Goal: Information Seeking & Learning: Check status

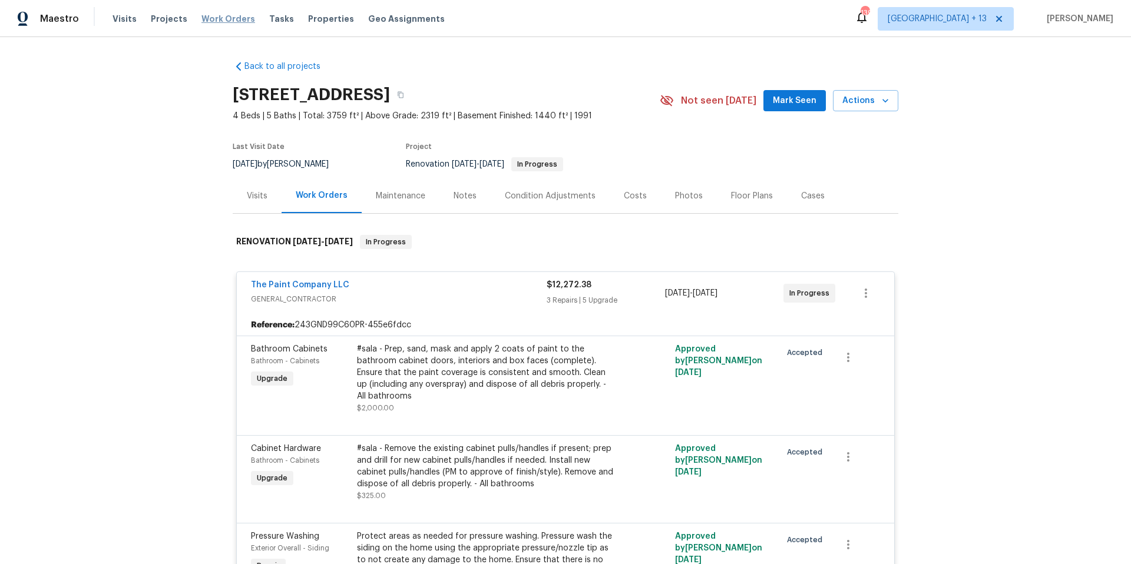
click at [206, 19] on span "Work Orders" at bounding box center [228, 19] width 54 height 12
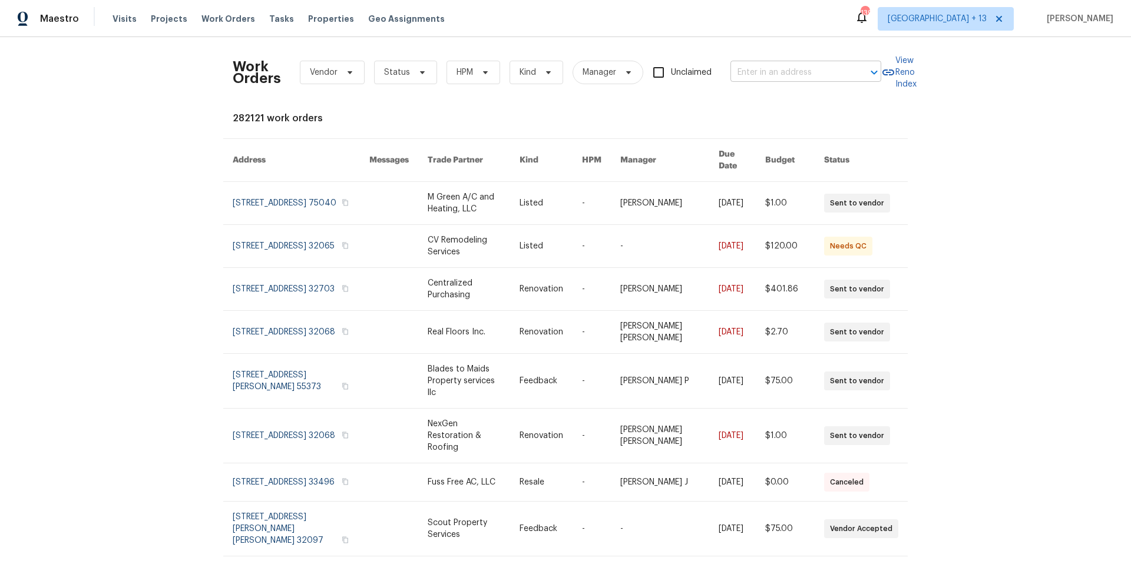
click at [829, 73] on input "text" at bounding box center [789, 73] width 118 height 18
type input "51 katie"
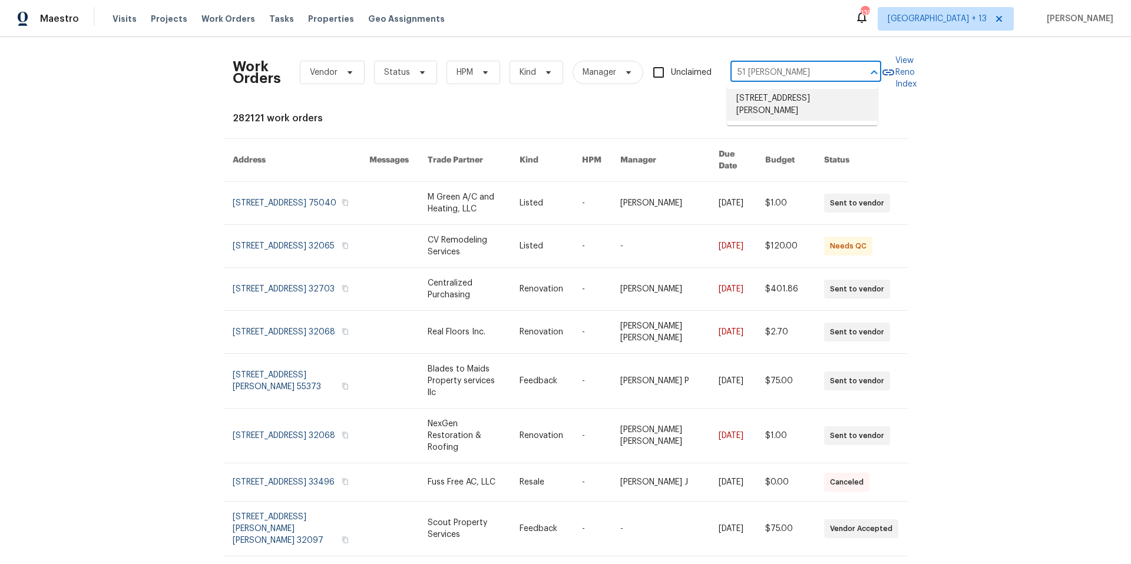
click at [847, 107] on li "51 Katie Way, Tewksbury, MA 01876" at bounding box center [802, 105] width 151 height 32
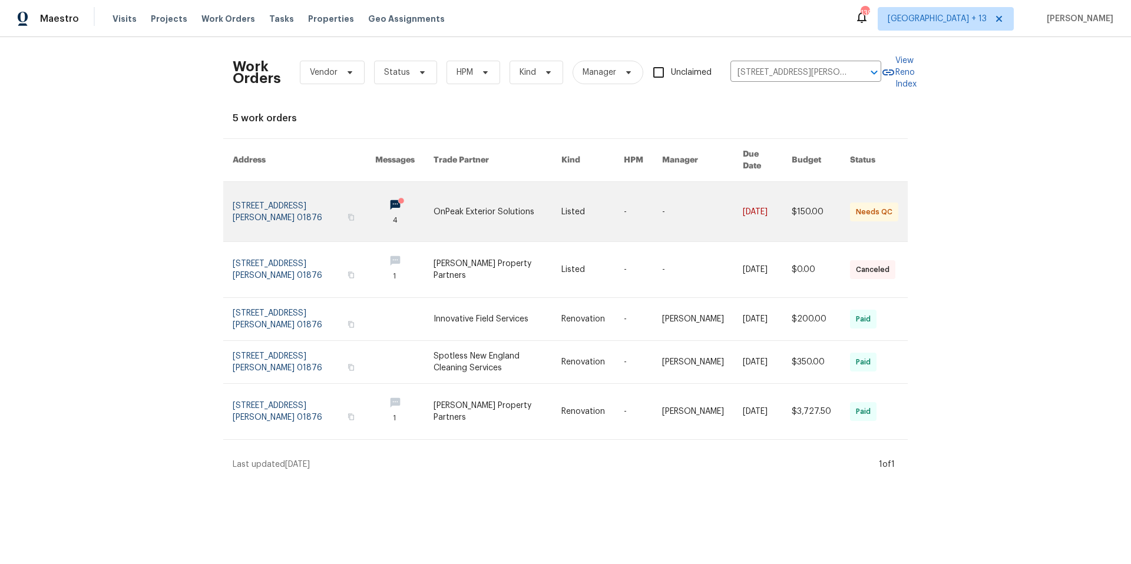
click at [302, 200] on link at bounding box center [304, 211] width 143 height 59
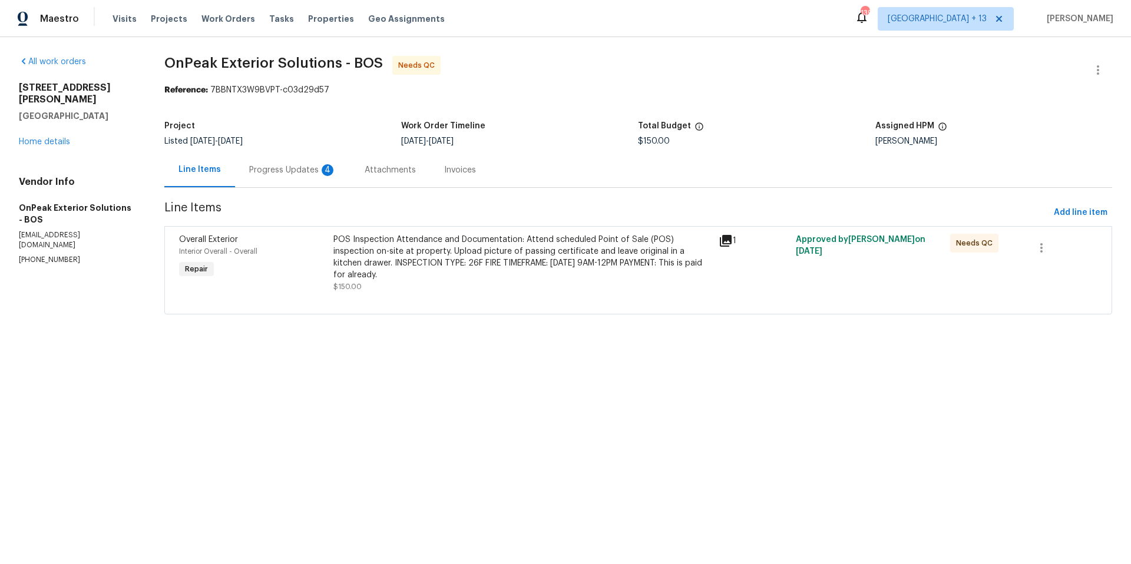
click at [285, 172] on div "Progress Updates 4" at bounding box center [292, 170] width 87 height 12
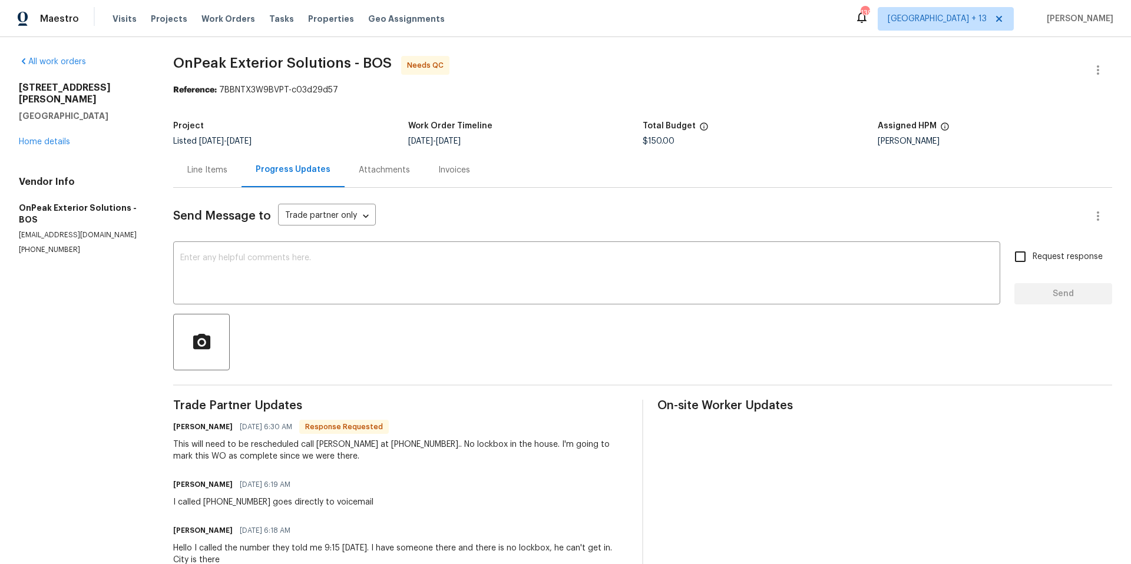
drag, startPoint x: 20, startPoint y: 85, endPoint x: 115, endPoint y: 106, distance: 97.6
click at [115, 106] on div "51 Katie Way Tewksbury, MA 01876" at bounding box center [82, 102] width 126 height 40
copy div "51 Katie Way Tewksbury, MA 01876"
click at [226, 19] on span "Work Orders" at bounding box center [228, 19] width 54 height 12
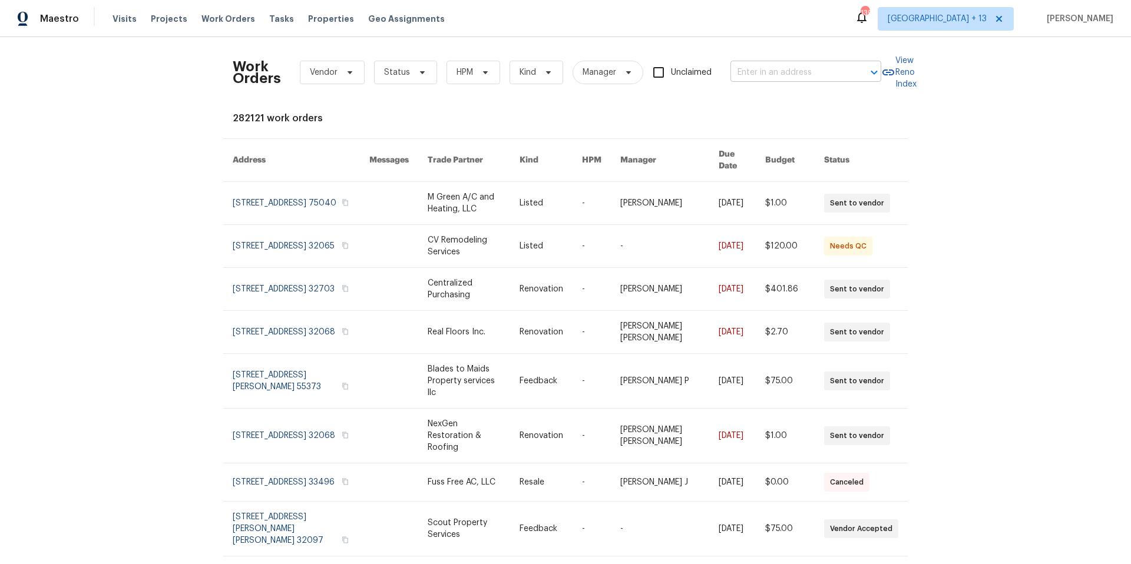
click at [825, 77] on input "text" at bounding box center [789, 73] width 118 height 18
type input "51 katie"
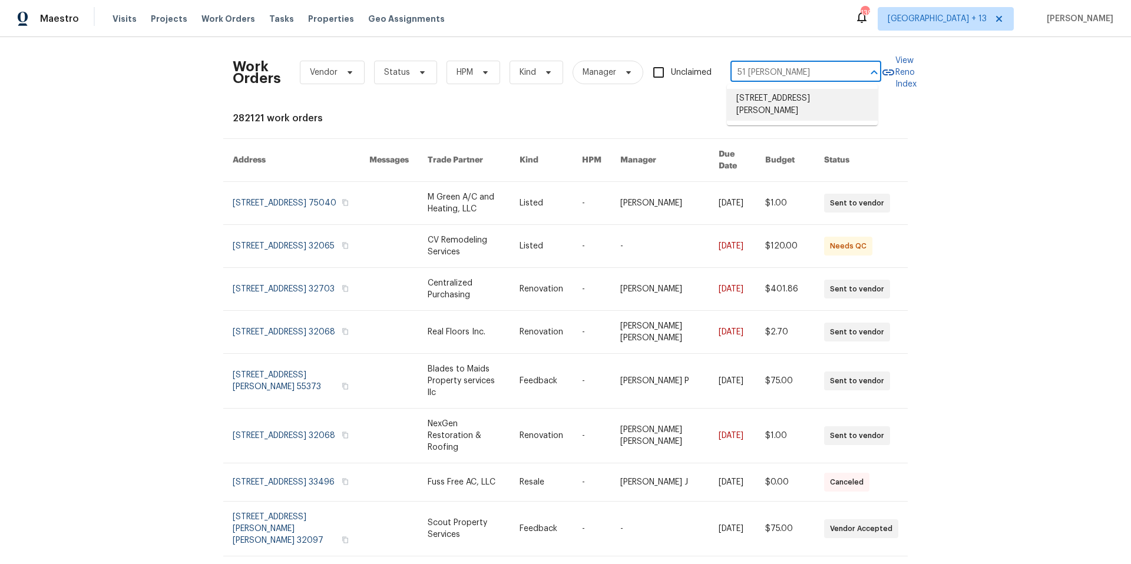
click at [826, 122] on ul "51 Katie Way, Tewksbury, MA 01876" at bounding box center [802, 104] width 151 height 41
click at [814, 110] on li "51 Katie Way, Tewksbury, MA 01876" at bounding box center [802, 105] width 151 height 32
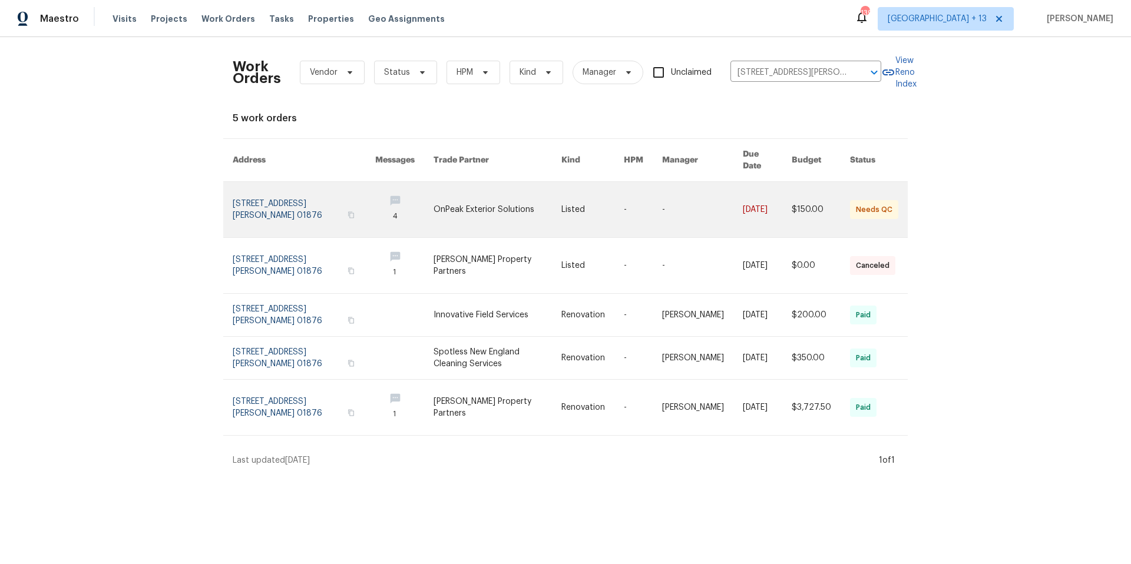
click at [269, 200] on link at bounding box center [304, 209] width 143 height 55
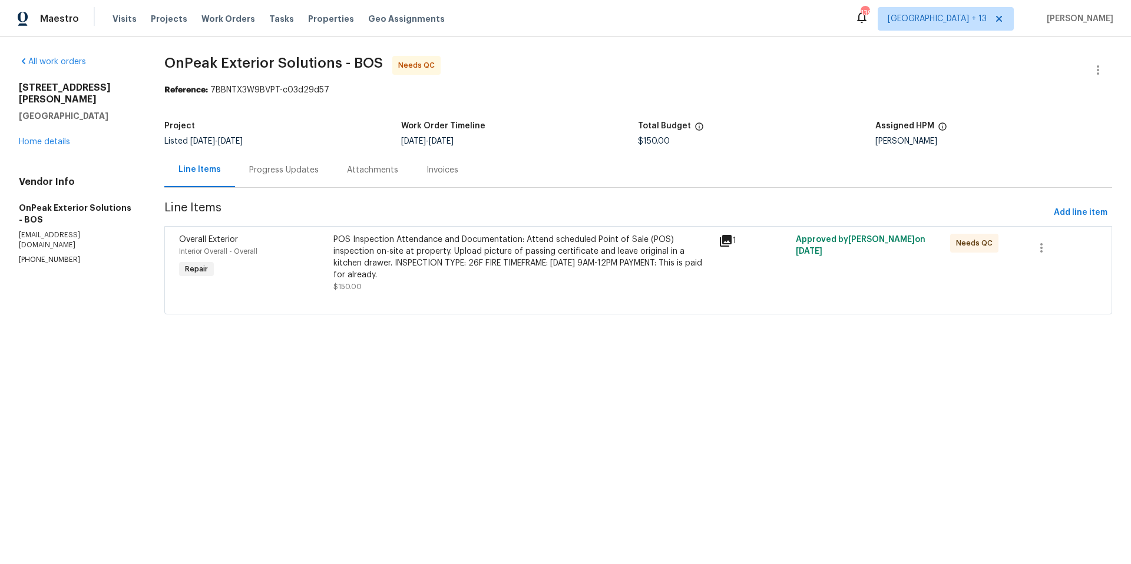
click at [291, 170] on div "Progress Updates" at bounding box center [283, 170] width 69 height 12
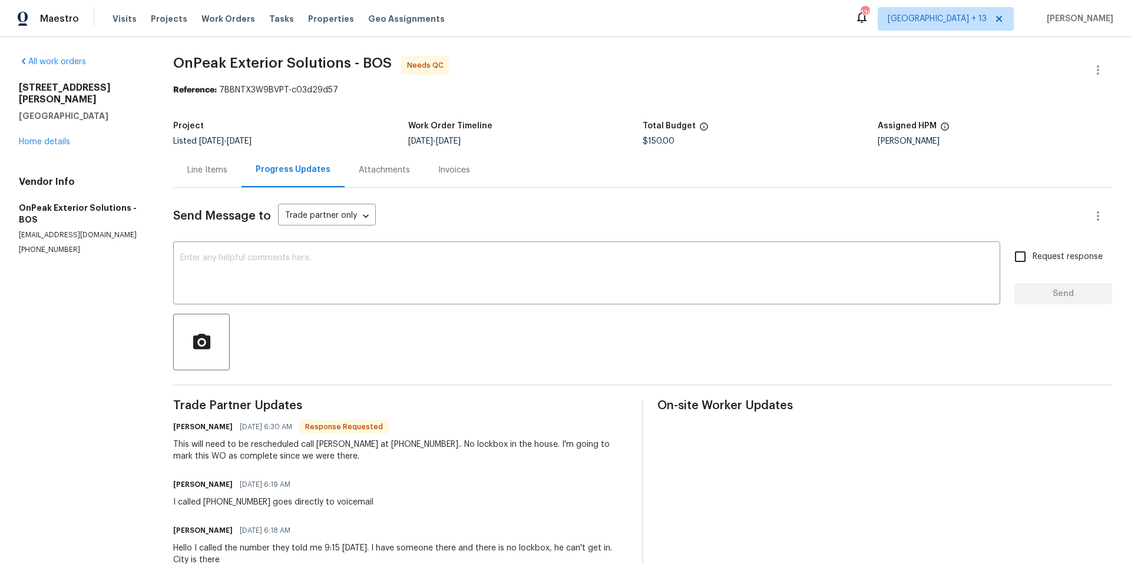
drag, startPoint x: 19, startPoint y: 86, endPoint x: 112, endPoint y: 105, distance: 95.6
click at [112, 105] on div "51 Katie Way Tewksbury, MA 01876" at bounding box center [82, 102] width 126 height 40
copy div "51 Katie Way Tewksbury, MA 01876"
click at [228, 17] on span "Work Orders" at bounding box center [228, 19] width 54 height 12
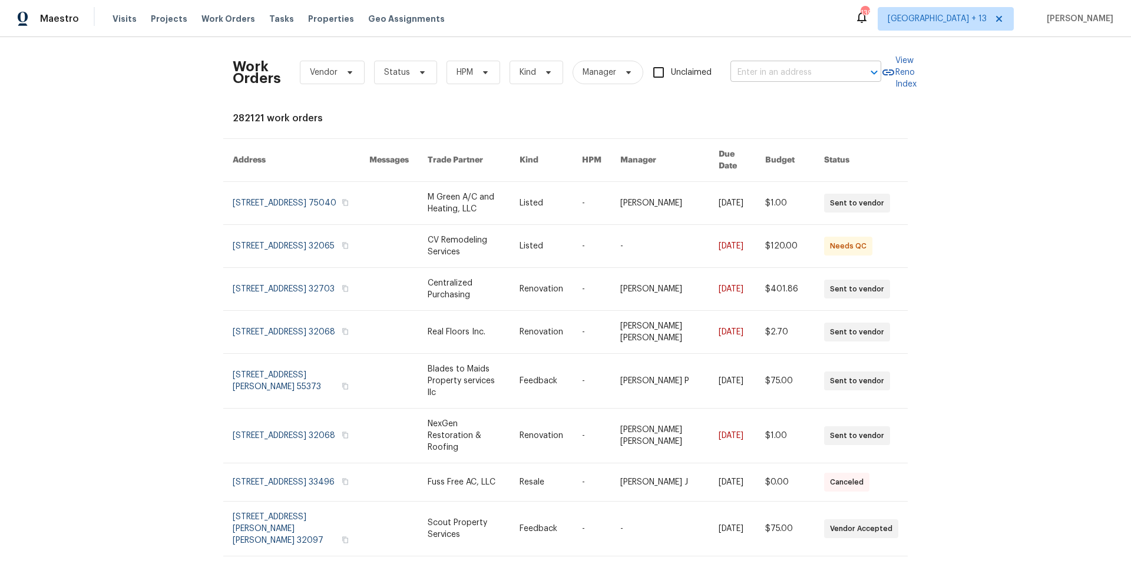
click at [796, 71] on input "text" at bounding box center [789, 73] width 118 height 18
type input "40 englewood"
click at [793, 107] on li "40 Englewood Ave, Worcester, MA 01603" at bounding box center [802, 98] width 151 height 19
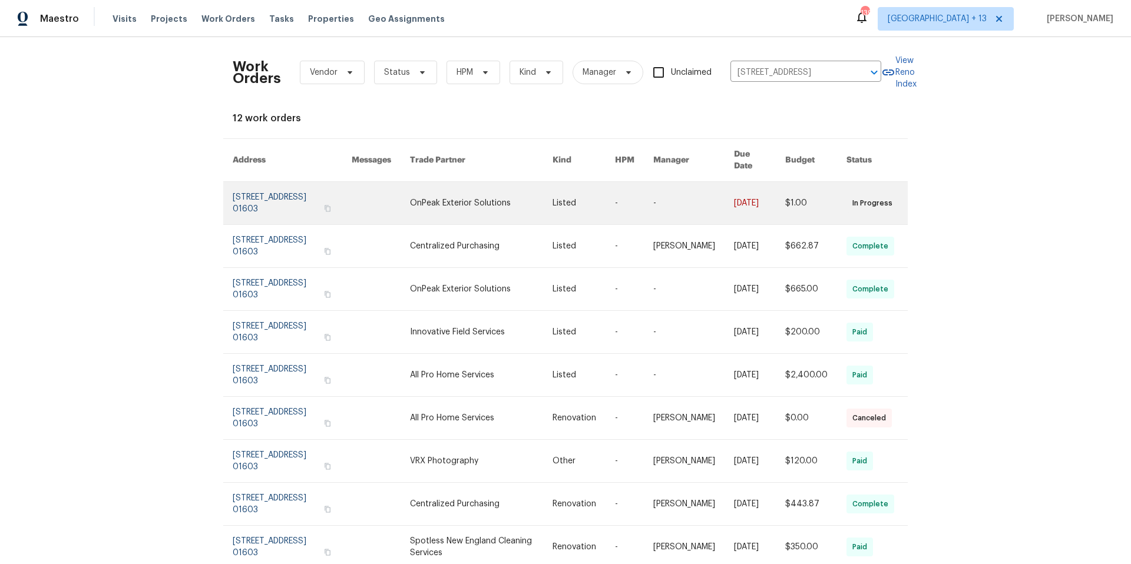
click at [256, 191] on link at bounding box center [292, 203] width 119 height 42
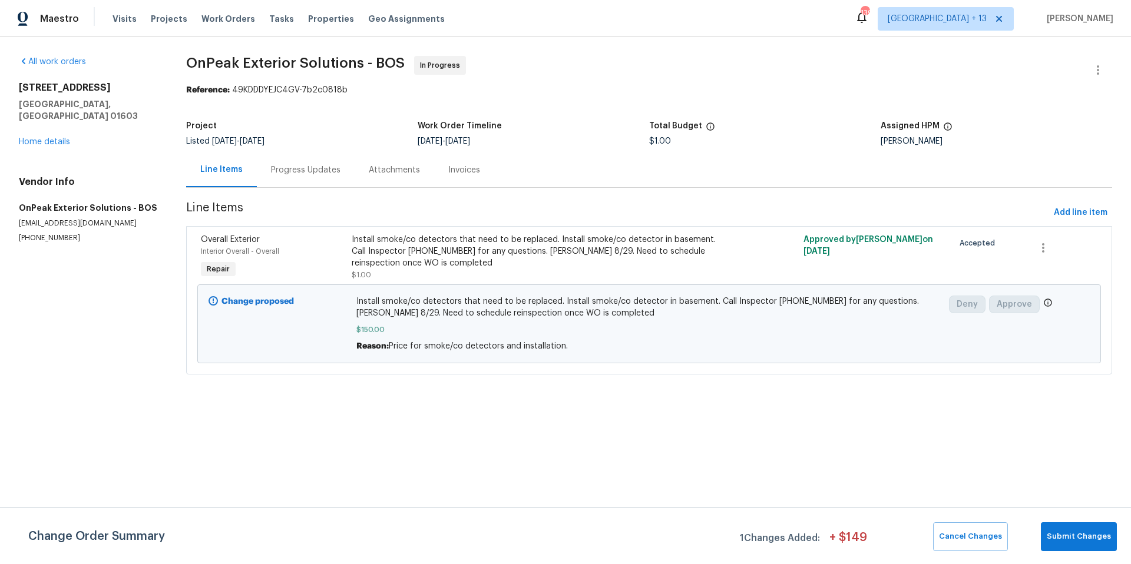
click at [324, 174] on div "Progress Updates" at bounding box center [305, 170] width 69 height 12
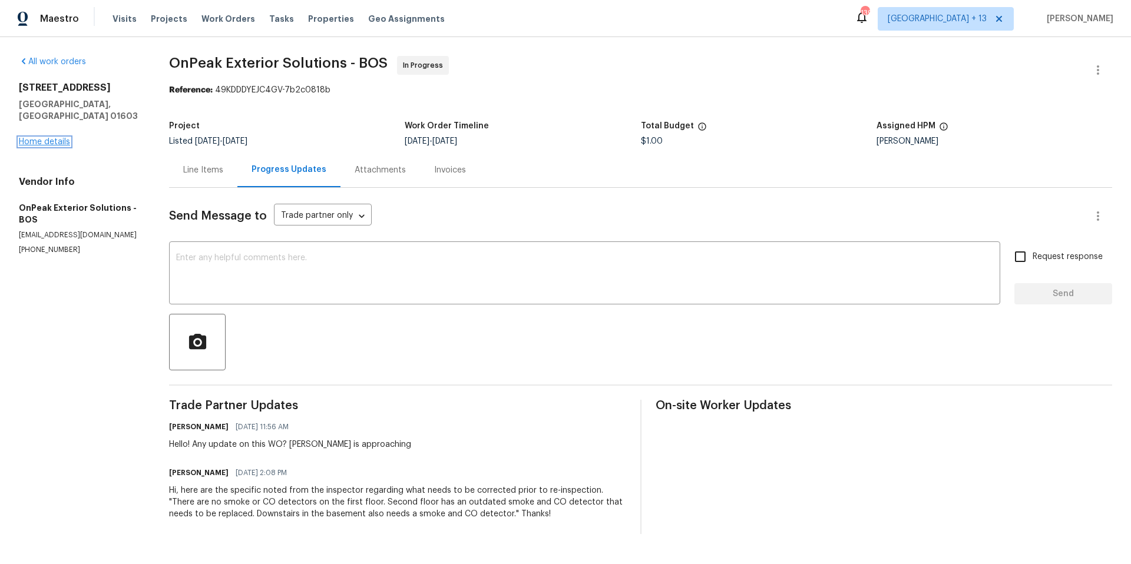
click at [62, 138] on link "Home details" at bounding box center [44, 142] width 51 height 8
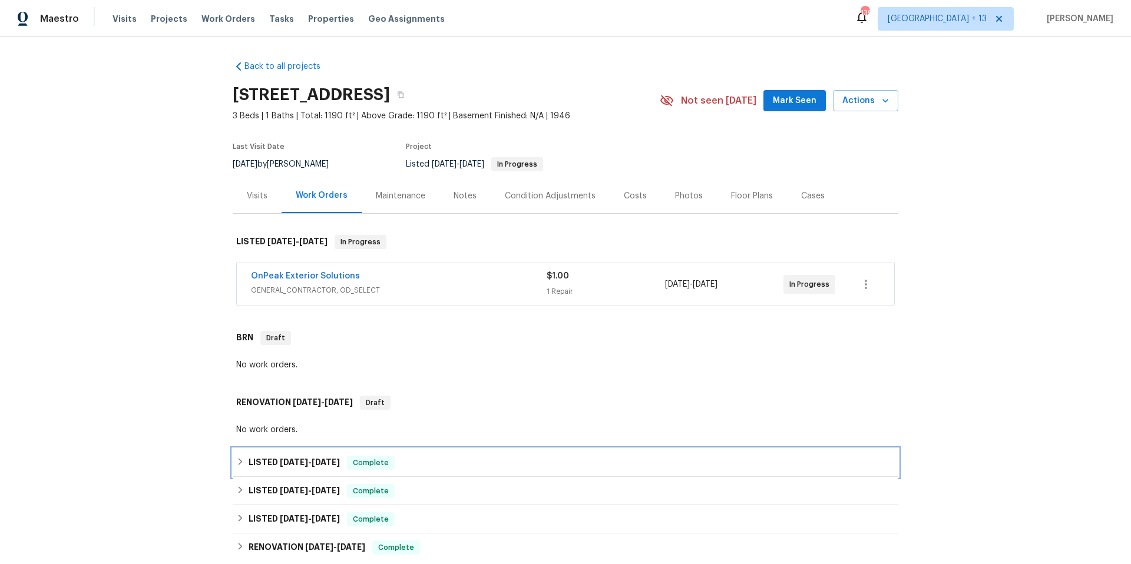
click at [239, 462] on icon at bounding box center [241, 461] width 4 height 7
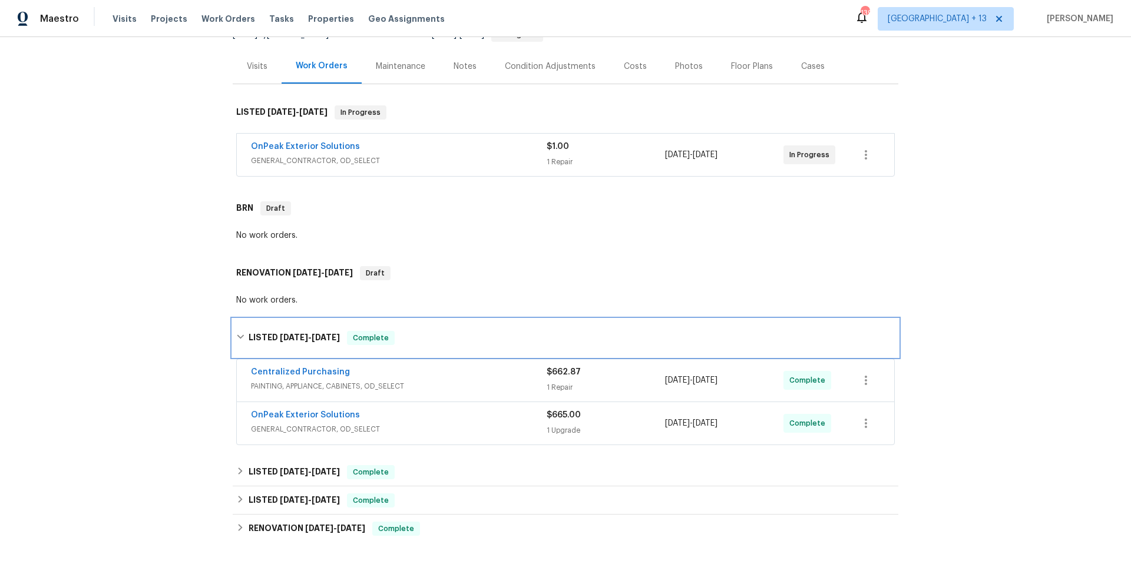
scroll to position [133, 0]
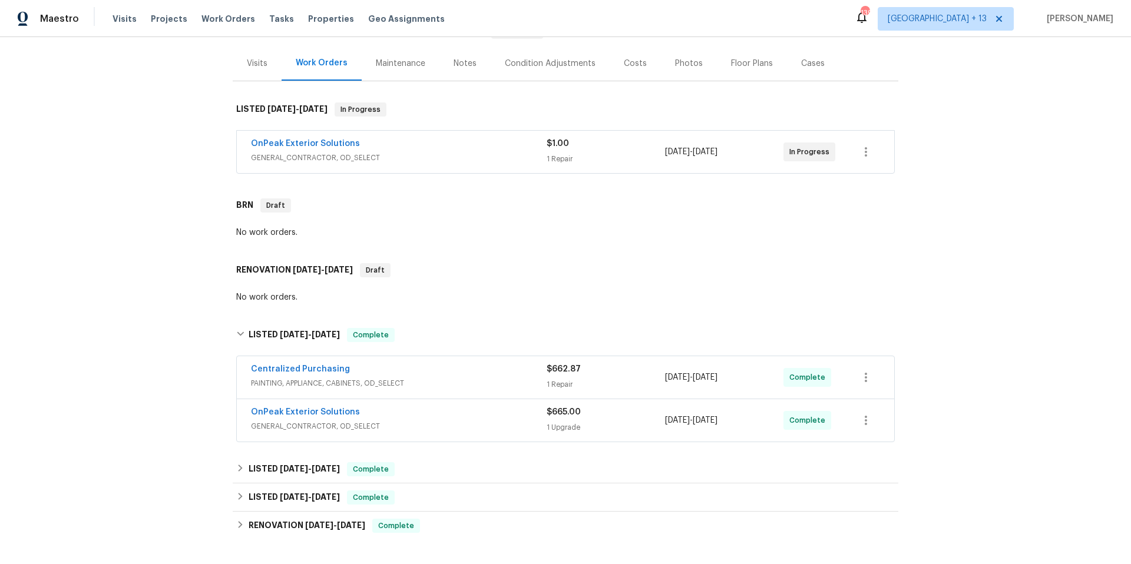
click at [419, 410] on div "OnPeak Exterior Solutions" at bounding box center [399, 413] width 296 height 14
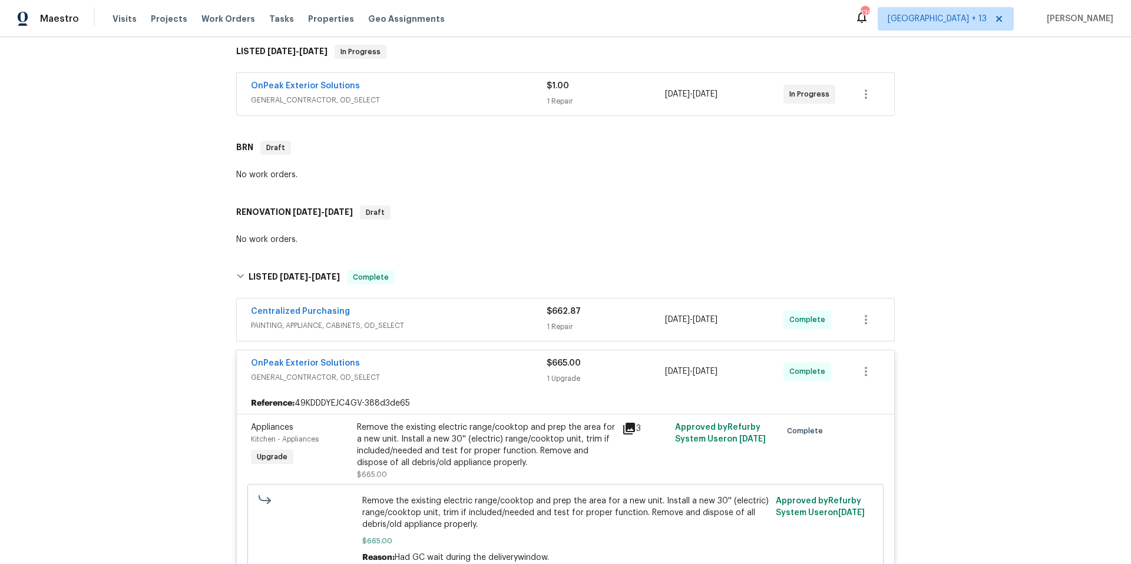
scroll to position [392, 0]
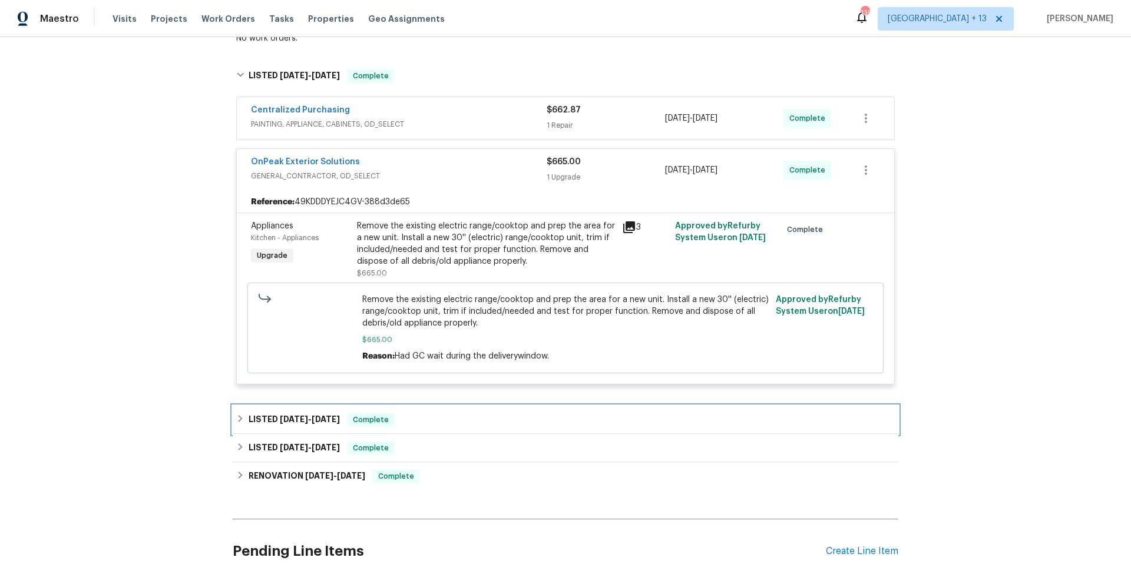
click at [242, 420] on div "LISTED 7/14/25 - 7/17/25 Complete" at bounding box center [565, 420] width 658 height 14
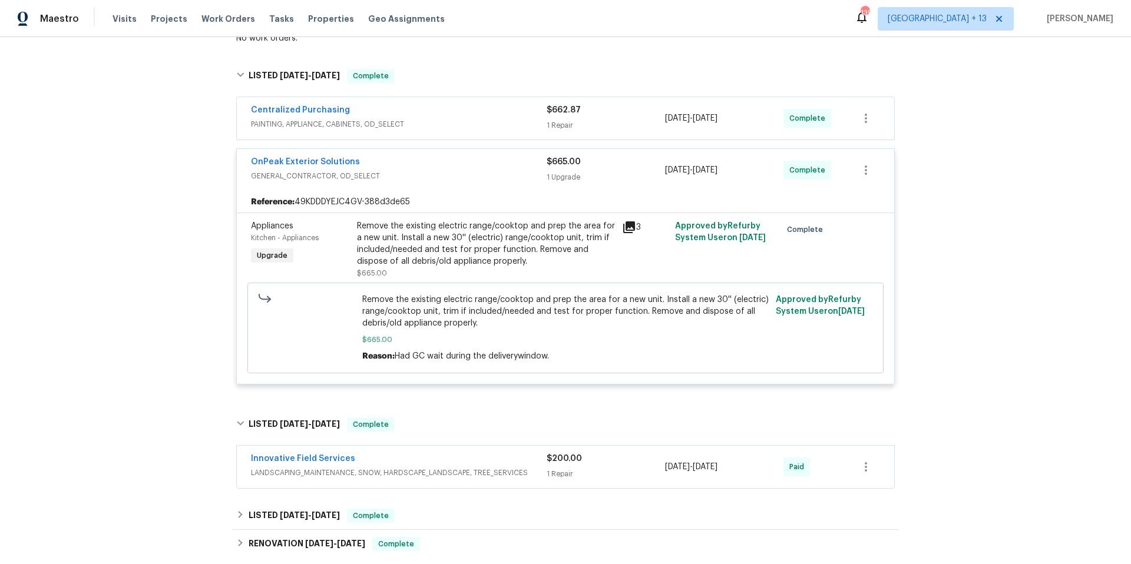
click at [497, 462] on div "Innovative Field Services" at bounding box center [399, 460] width 296 height 14
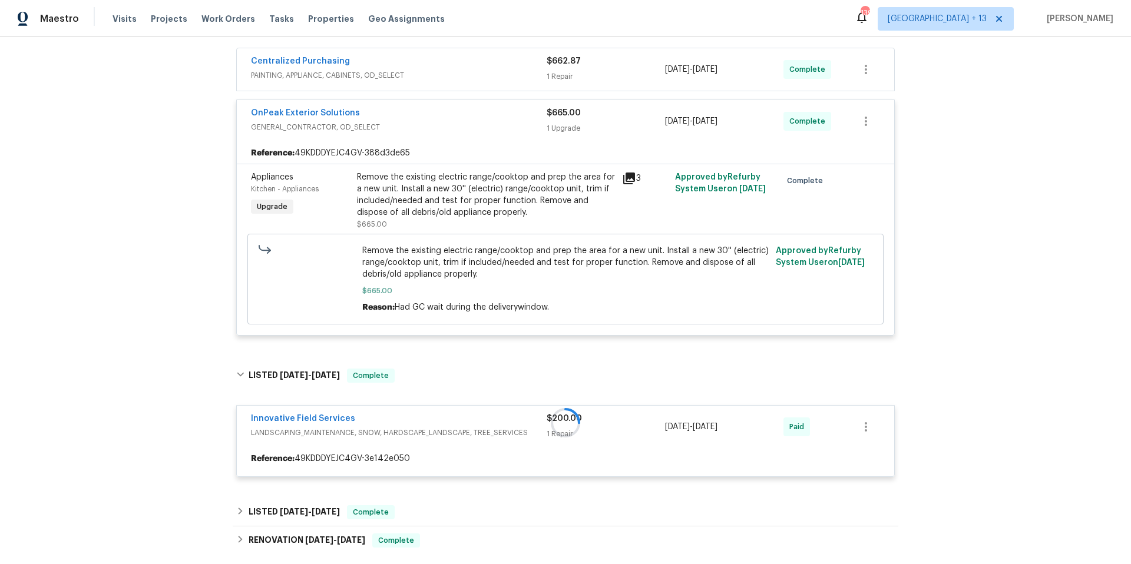
scroll to position [452, 0]
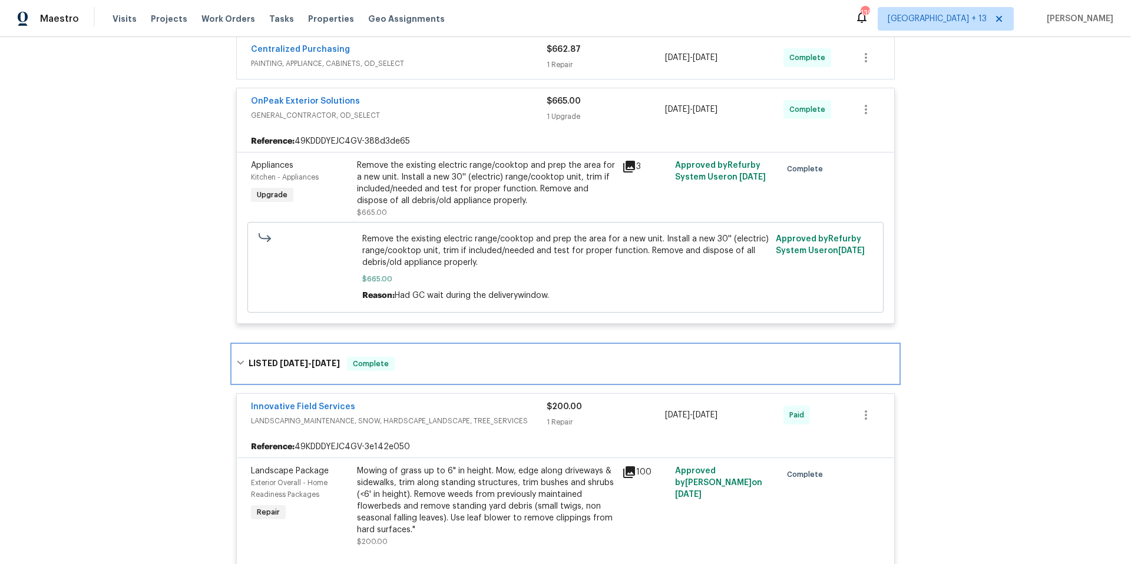
click at [236, 362] on icon at bounding box center [240, 363] width 8 height 8
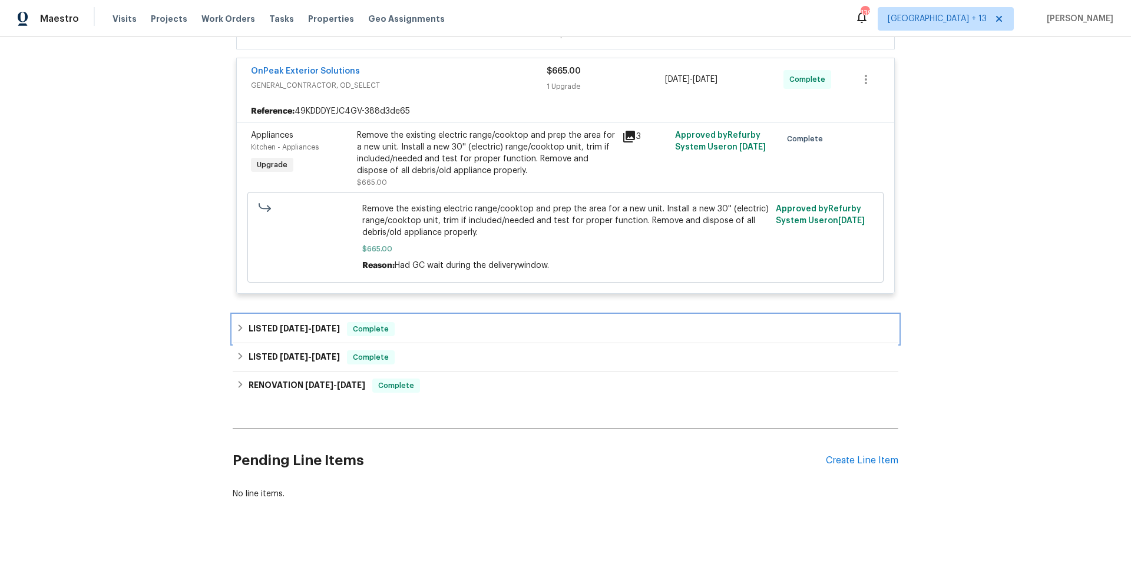
scroll to position [505, 0]
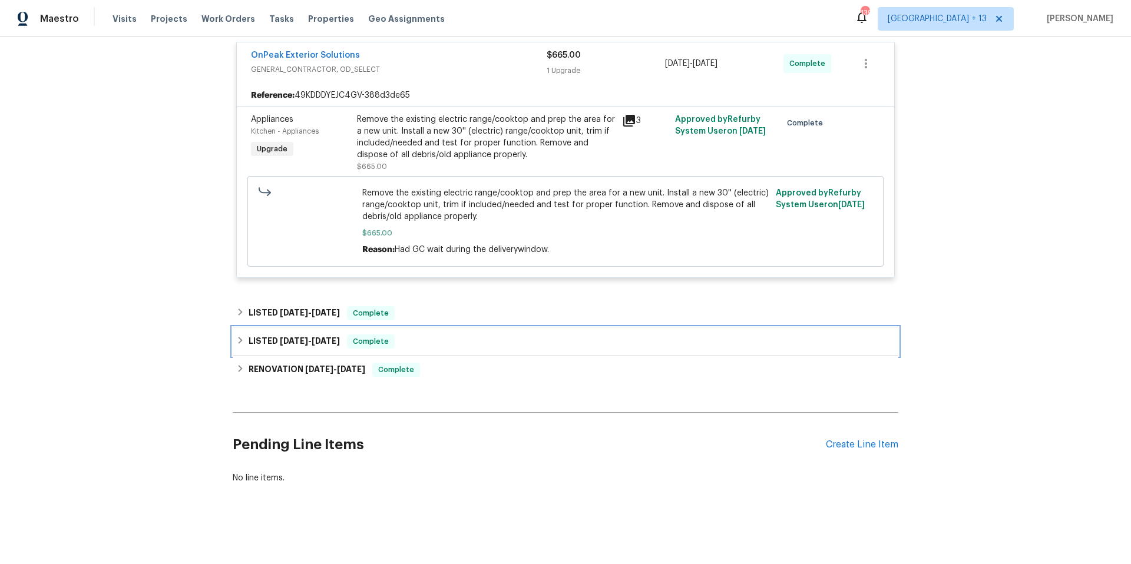
click at [236, 336] on icon at bounding box center [240, 340] width 8 height 8
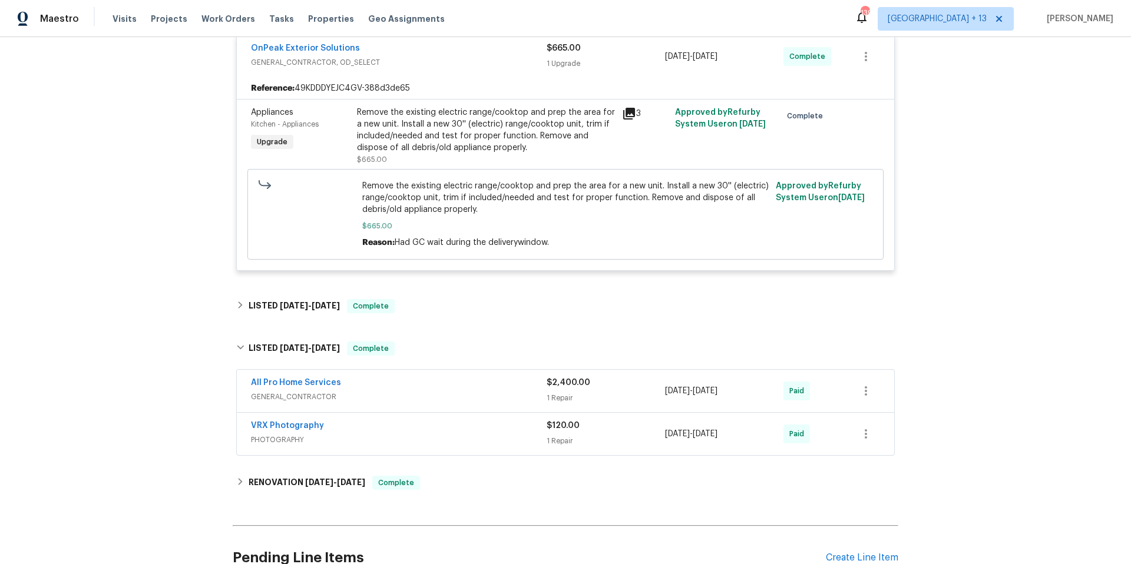
click at [481, 400] on span "GENERAL_CONTRACTOR" at bounding box center [399, 397] width 296 height 12
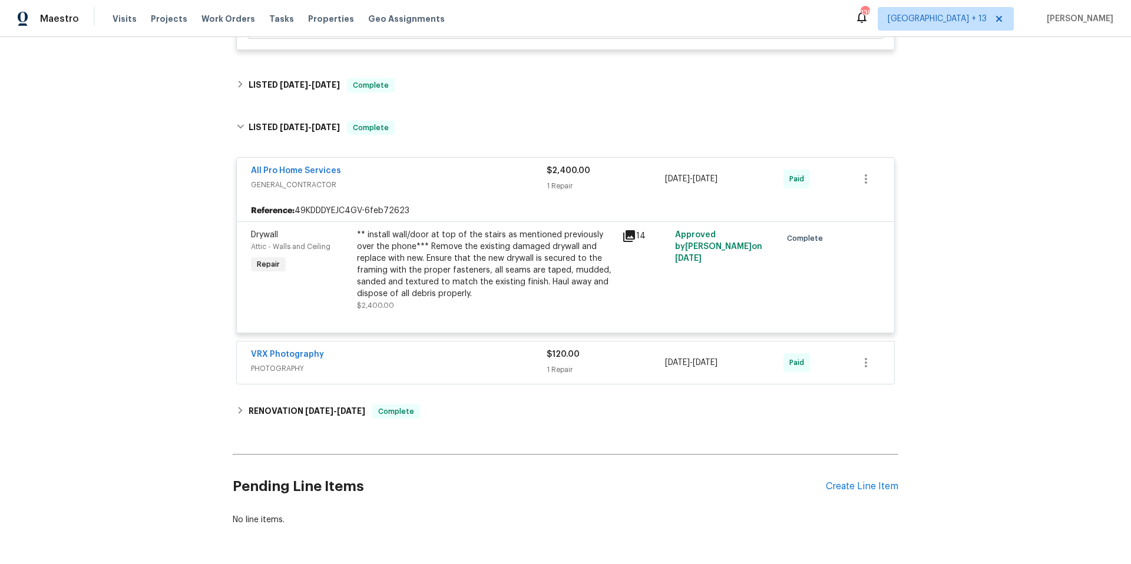
scroll to position [777, 0]
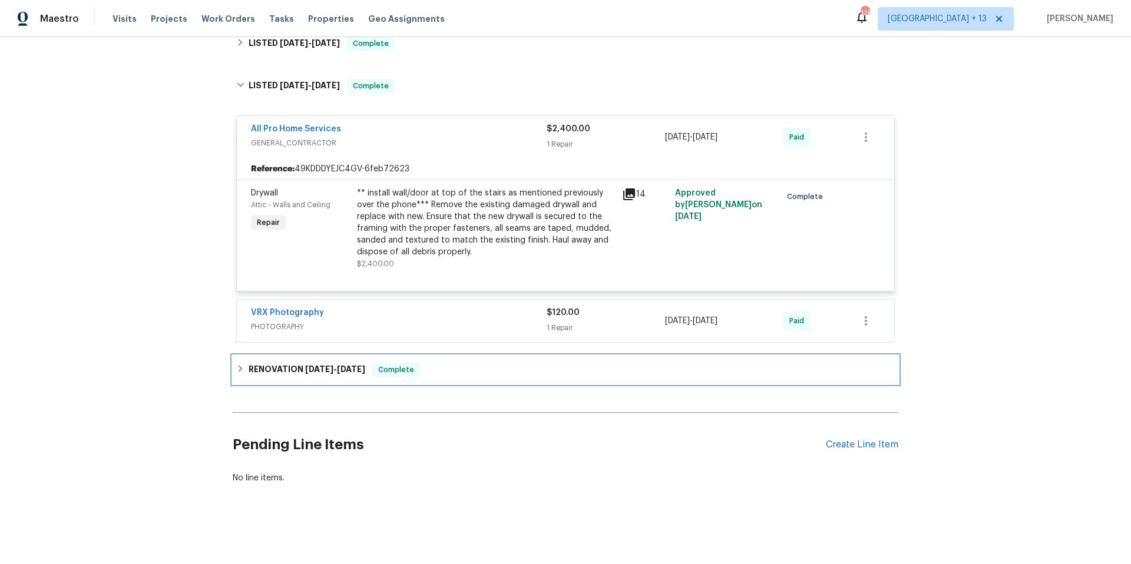
click at [239, 365] on icon at bounding box center [241, 368] width 4 height 7
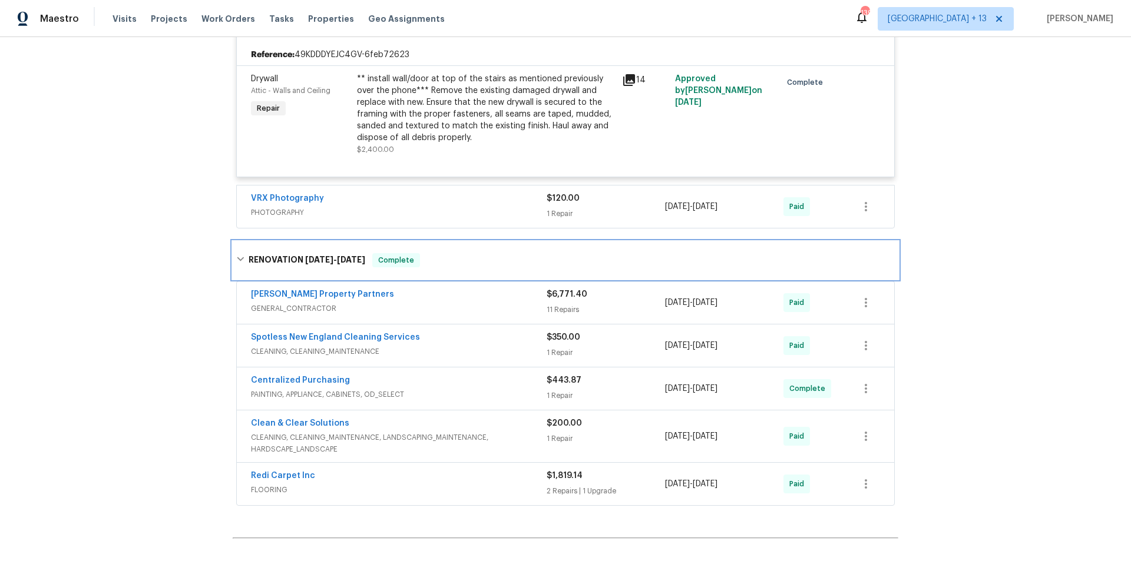
scroll to position [1017, 0]
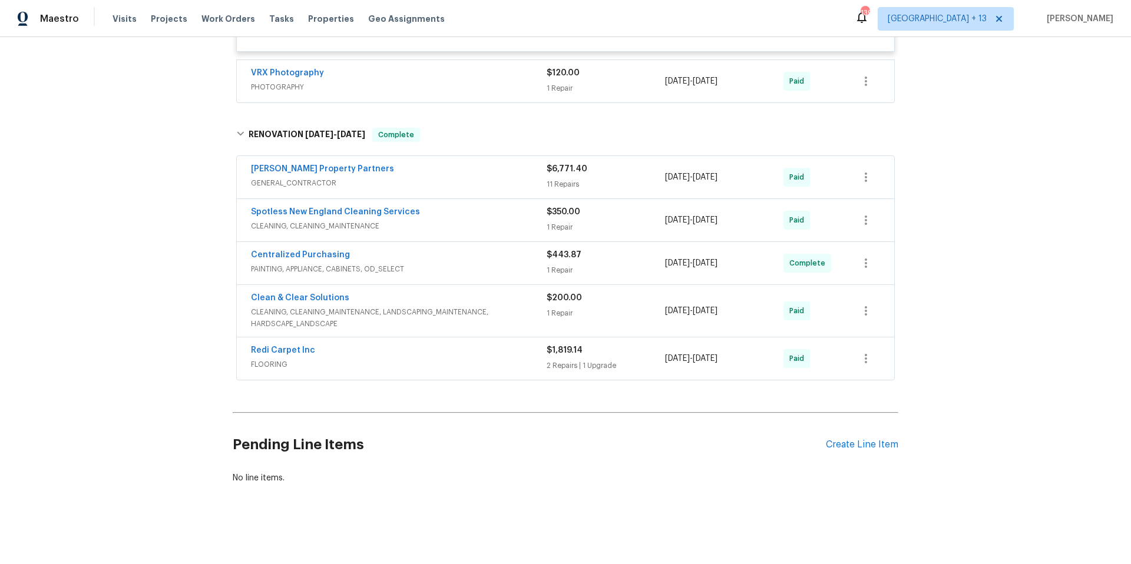
click at [357, 349] on div "Redi Carpet Inc" at bounding box center [399, 352] width 296 height 14
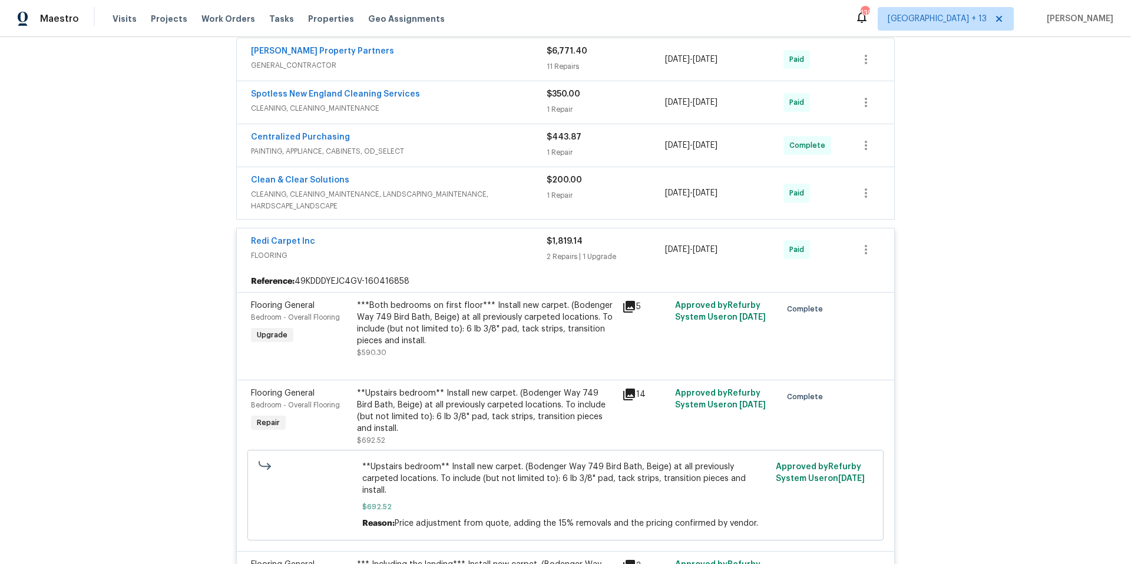
scroll to position [1107, 0]
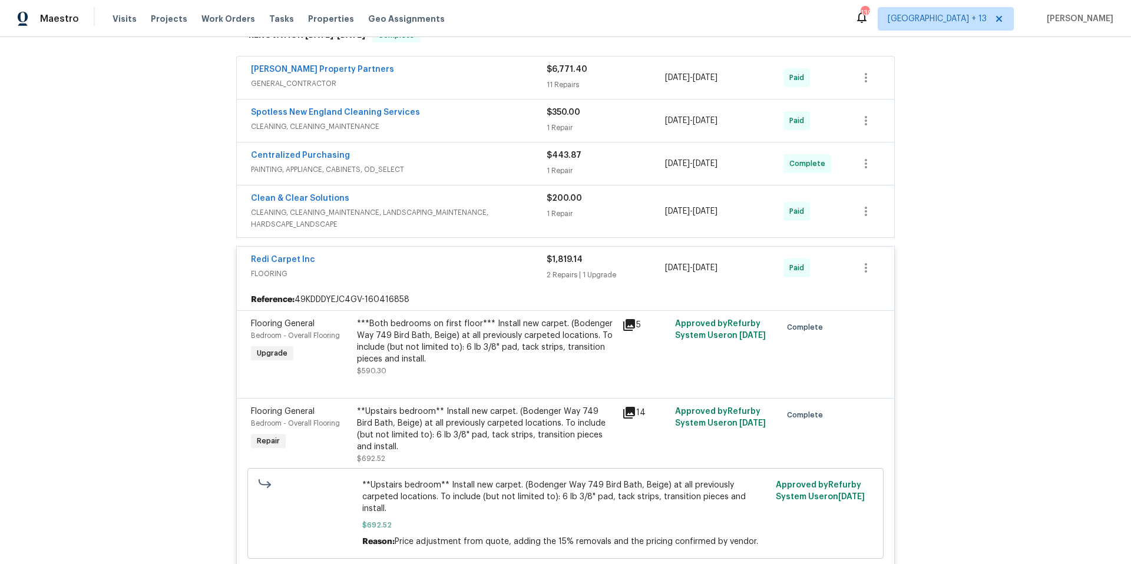
click at [398, 166] on span "PAINTING, APPLIANCE, CABINETS, OD_SELECT" at bounding box center [399, 170] width 296 height 12
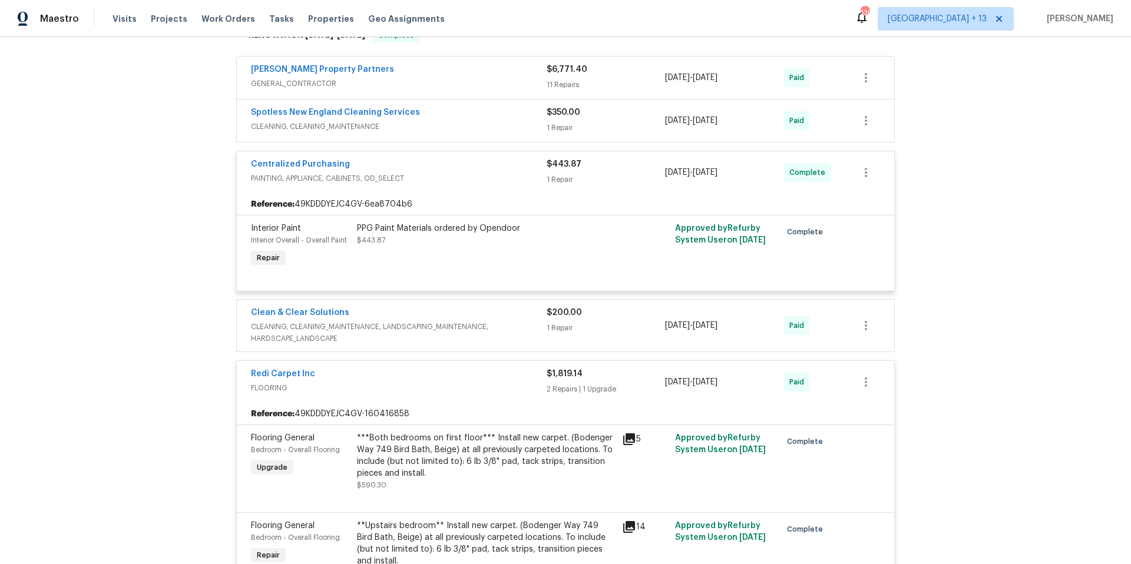
click at [400, 173] on span "PAINTING, APPLIANCE, CABINETS, OD_SELECT" at bounding box center [399, 179] width 296 height 12
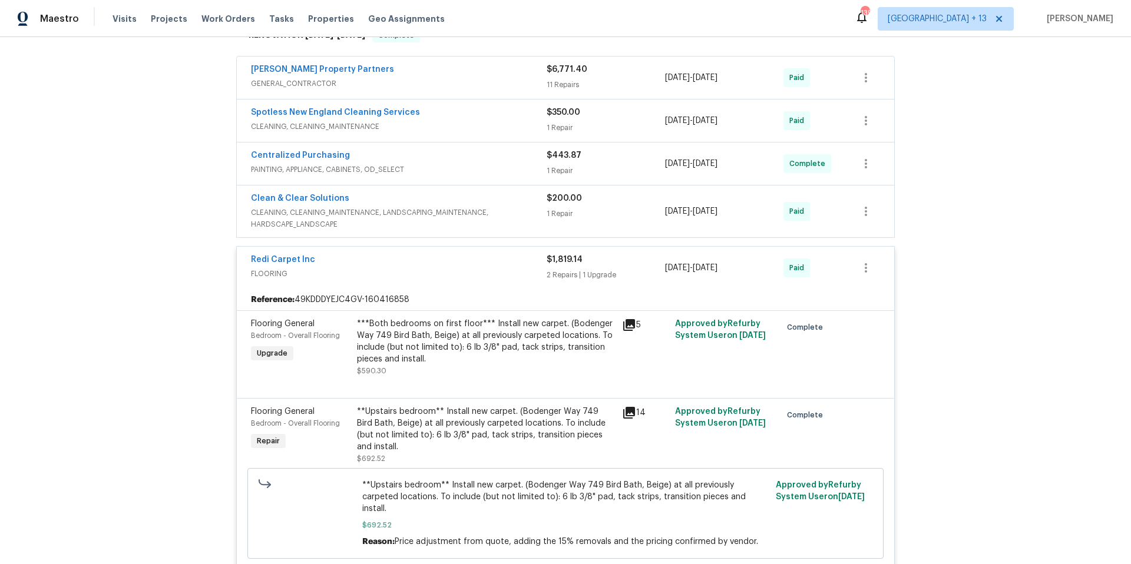
click at [388, 124] on span "CLEANING, CLEANING_MAINTENANCE" at bounding box center [399, 127] width 296 height 12
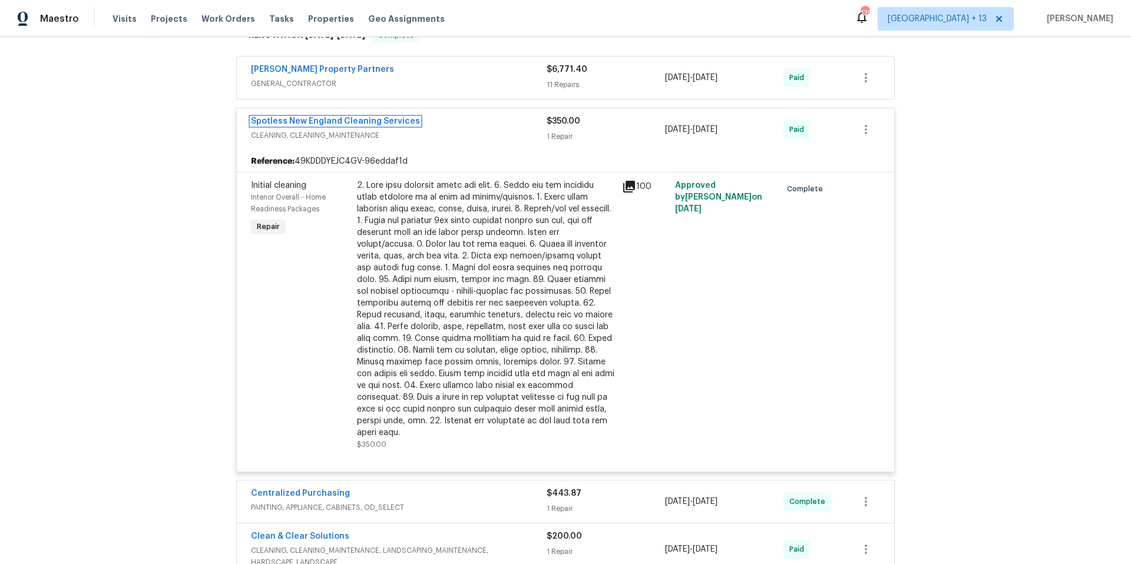
click at [388, 124] on link "Spotless New England Cleaning Services" at bounding box center [335, 121] width 169 height 8
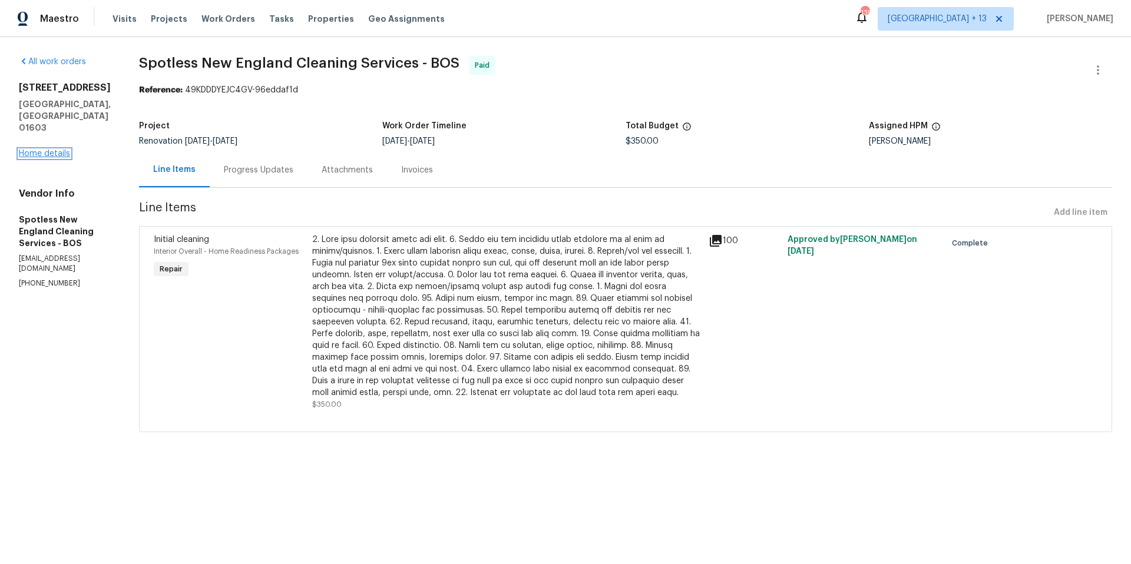
click at [53, 150] on link "Home details" at bounding box center [44, 154] width 51 height 8
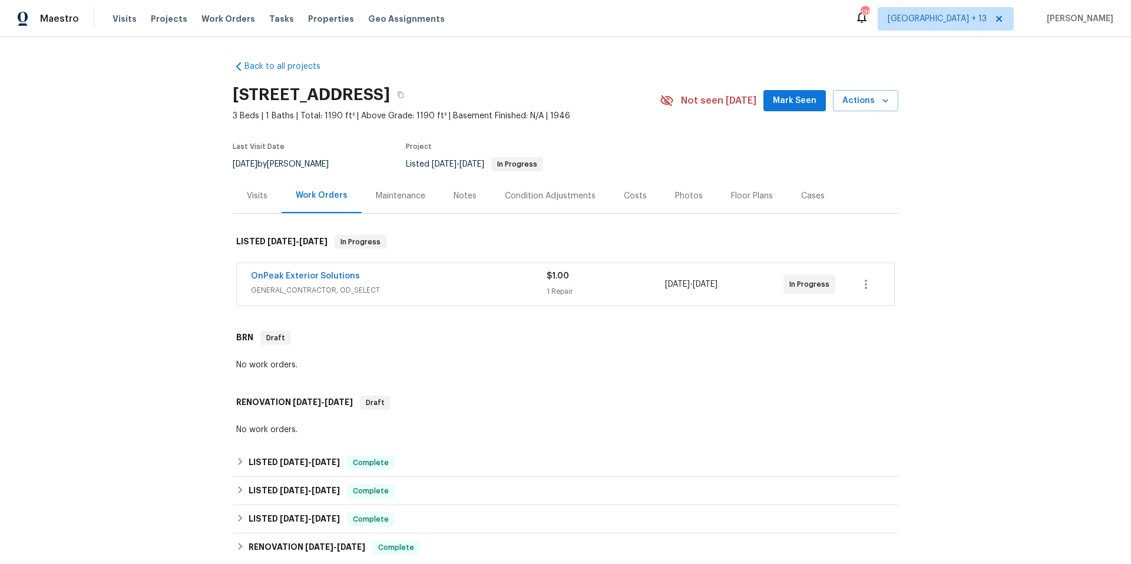
scroll to position [187, 0]
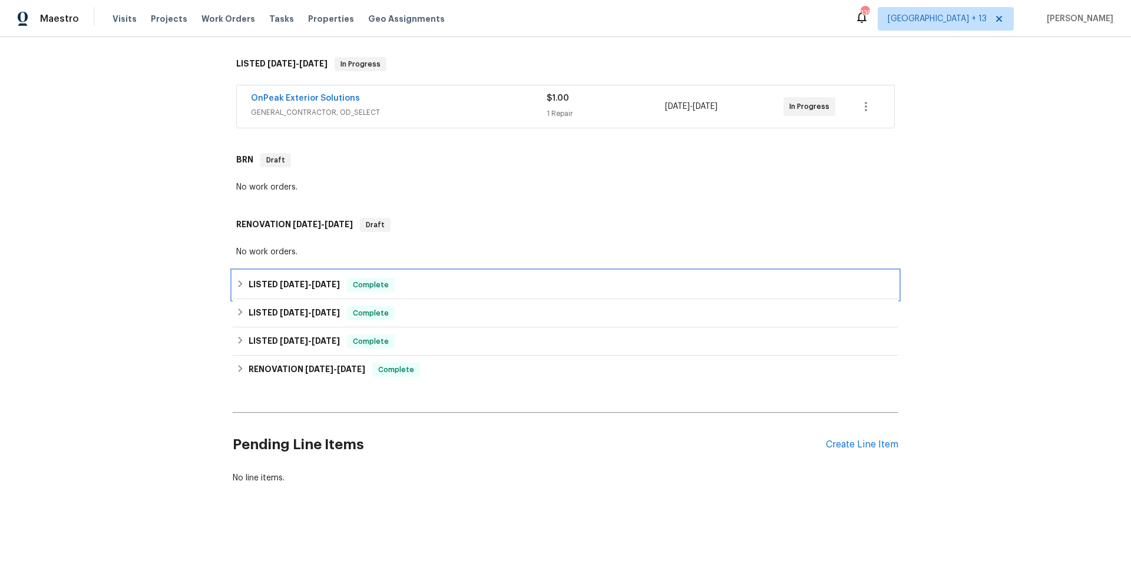
click at [236, 280] on icon at bounding box center [240, 284] width 8 height 8
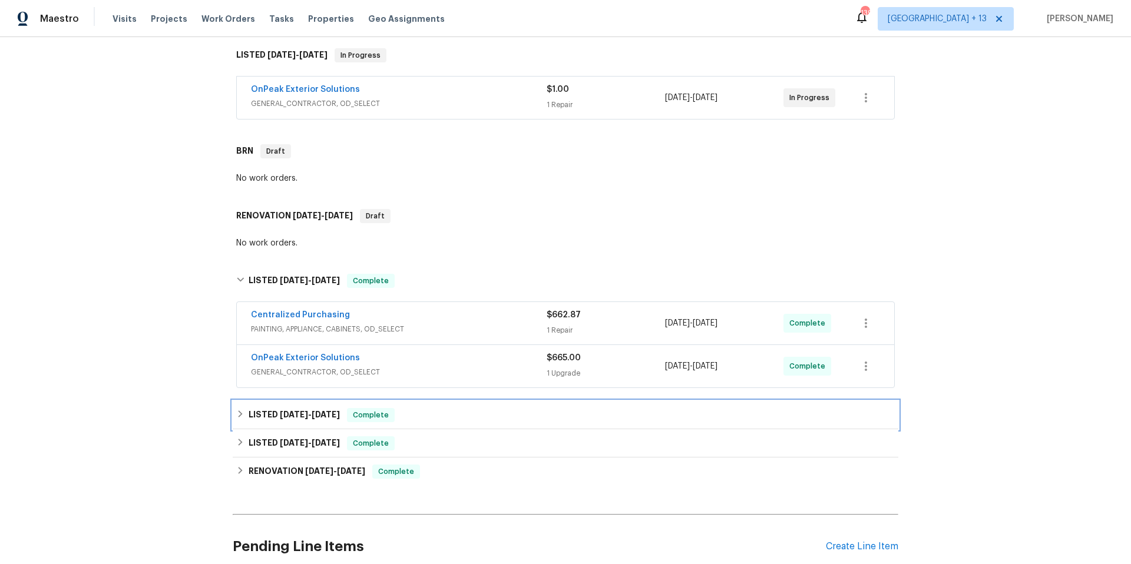
click at [236, 416] on icon at bounding box center [240, 414] width 8 height 8
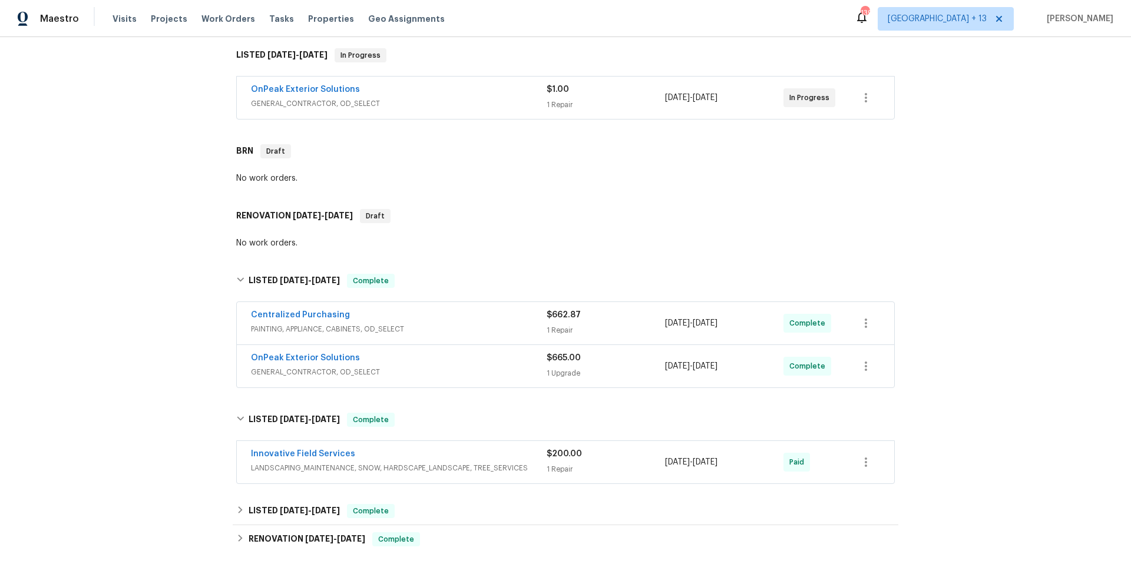
click at [467, 372] on span "GENERAL_CONTRACTOR, OD_SELECT" at bounding box center [399, 372] width 296 height 12
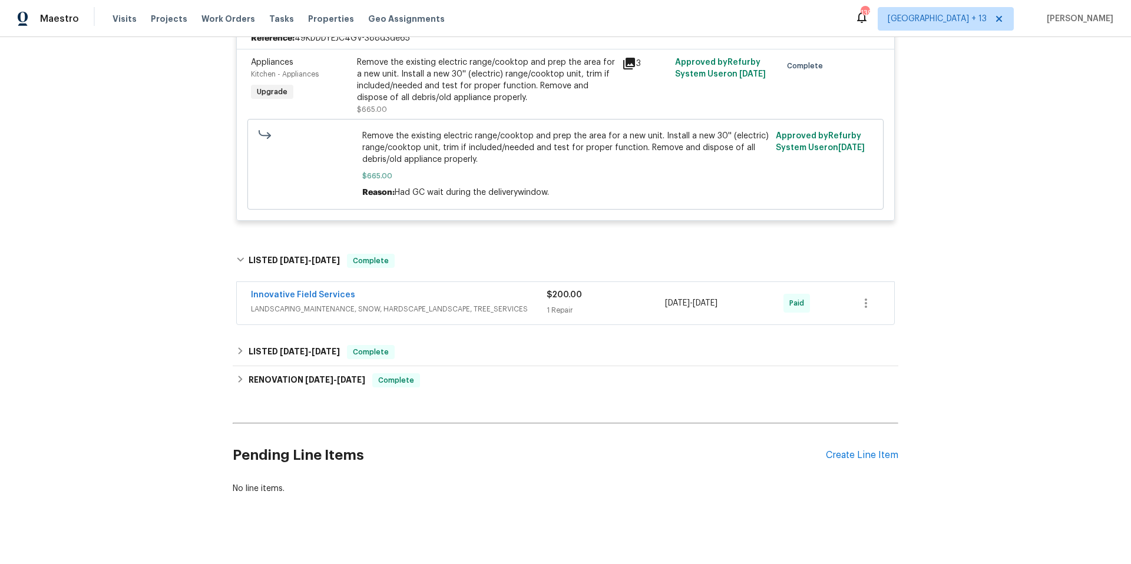
scroll to position [556, 0]
click at [236, 355] on icon at bounding box center [240, 350] width 8 height 8
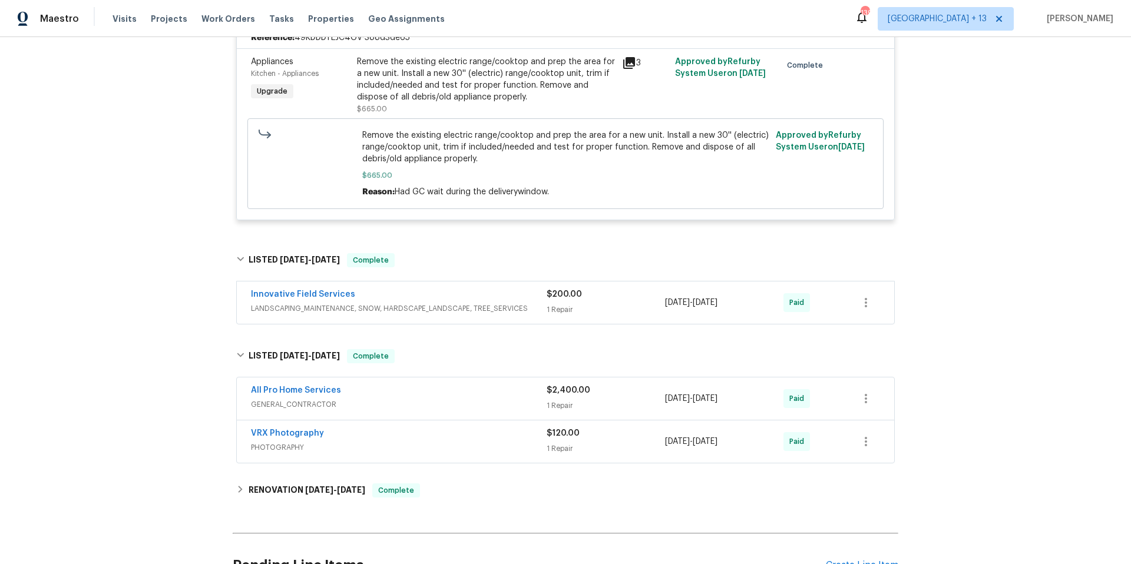
click at [582, 392] on span "$2,400.00" at bounding box center [569, 390] width 44 height 8
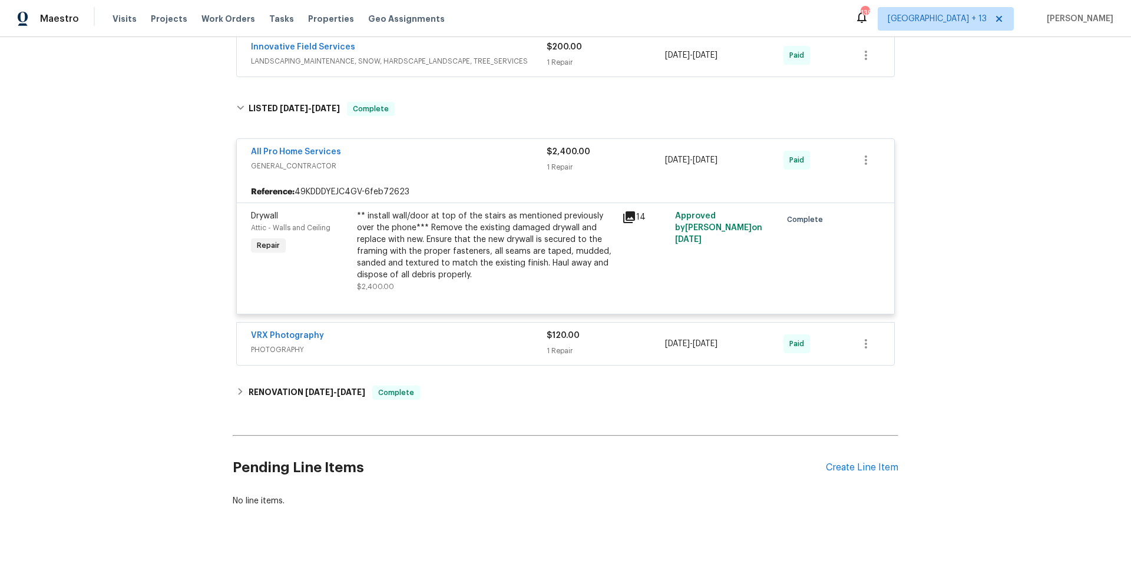
scroll to position [836, 0]
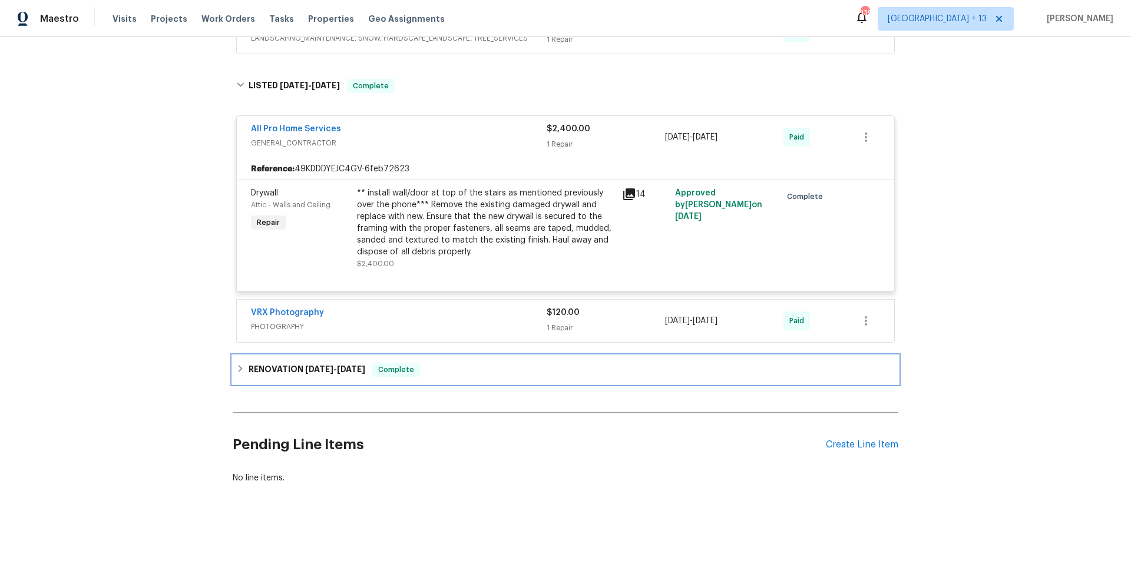
click at [236, 365] on icon at bounding box center [240, 369] width 8 height 8
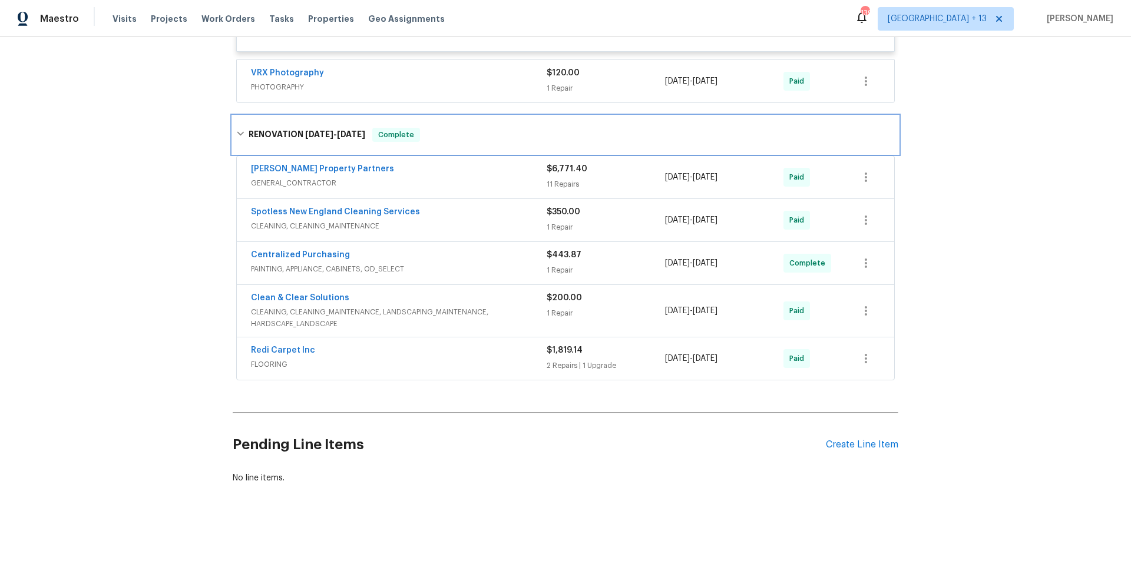
scroll to position [1075, 0]
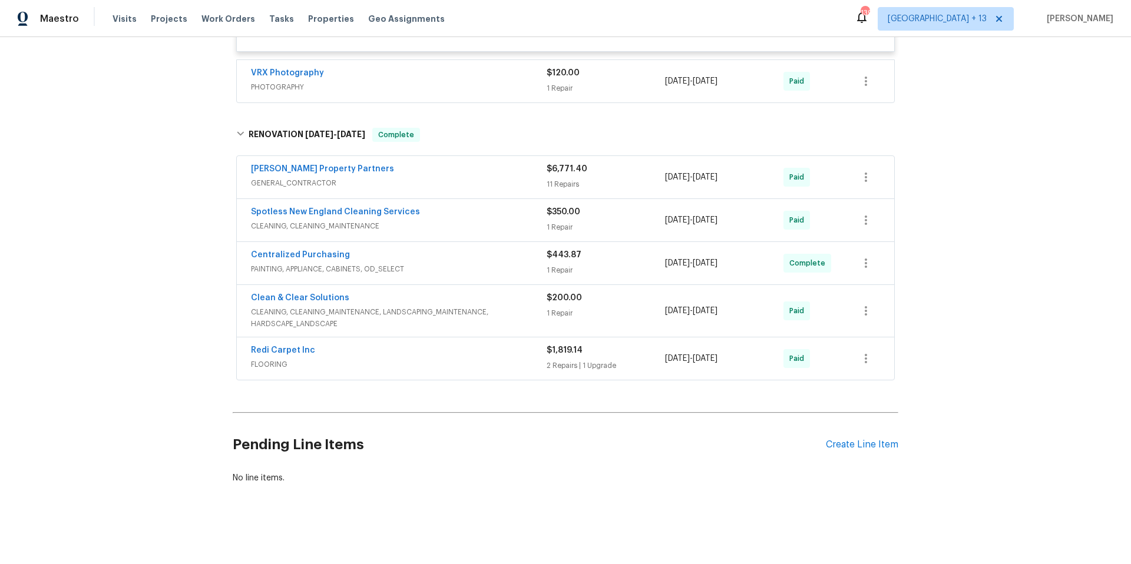
click at [480, 179] on span "GENERAL_CONTRACTOR" at bounding box center [399, 183] width 296 height 12
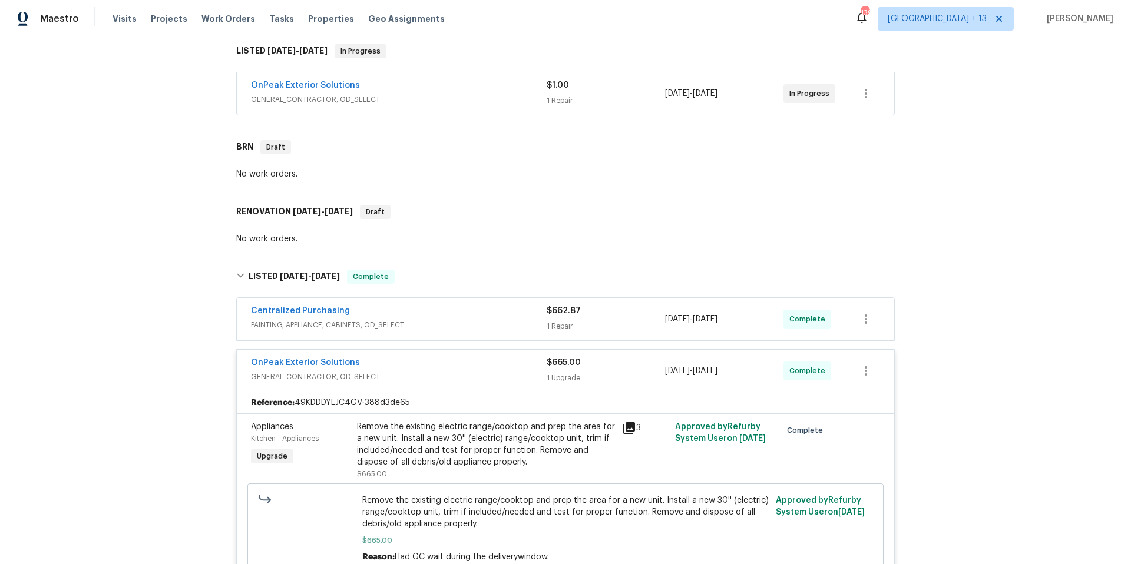
scroll to position [0, 0]
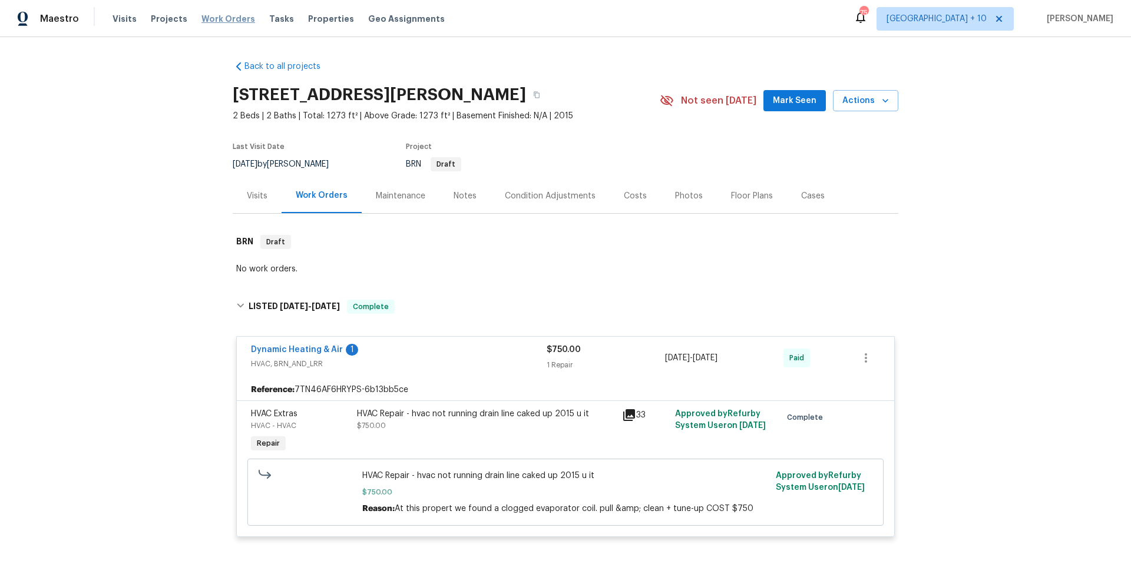
click at [208, 20] on span "Work Orders" at bounding box center [228, 19] width 54 height 12
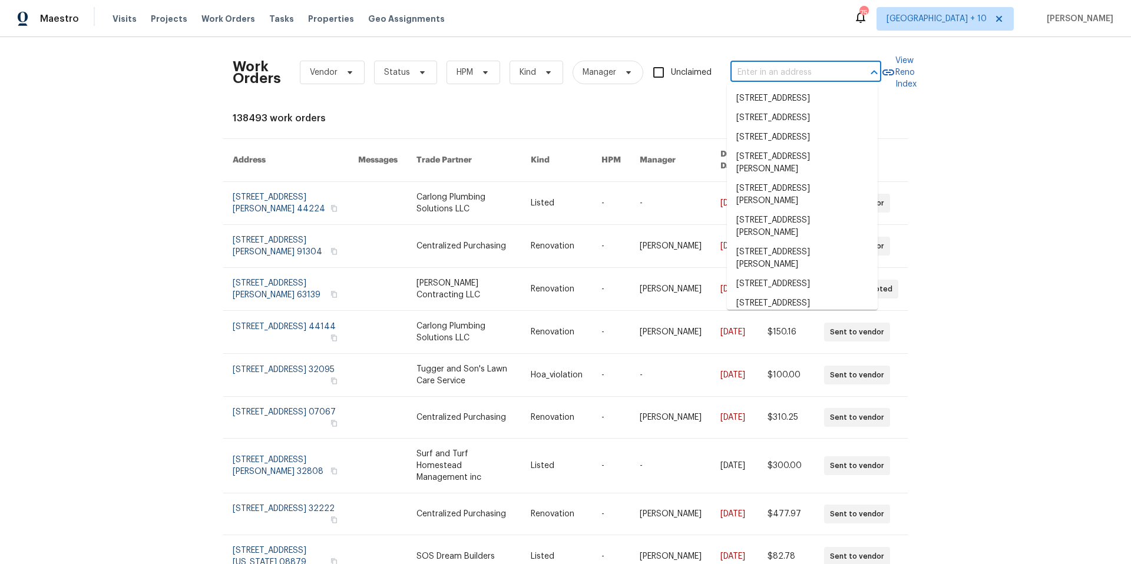
click at [790, 71] on input "text" at bounding box center [789, 73] width 118 height 18
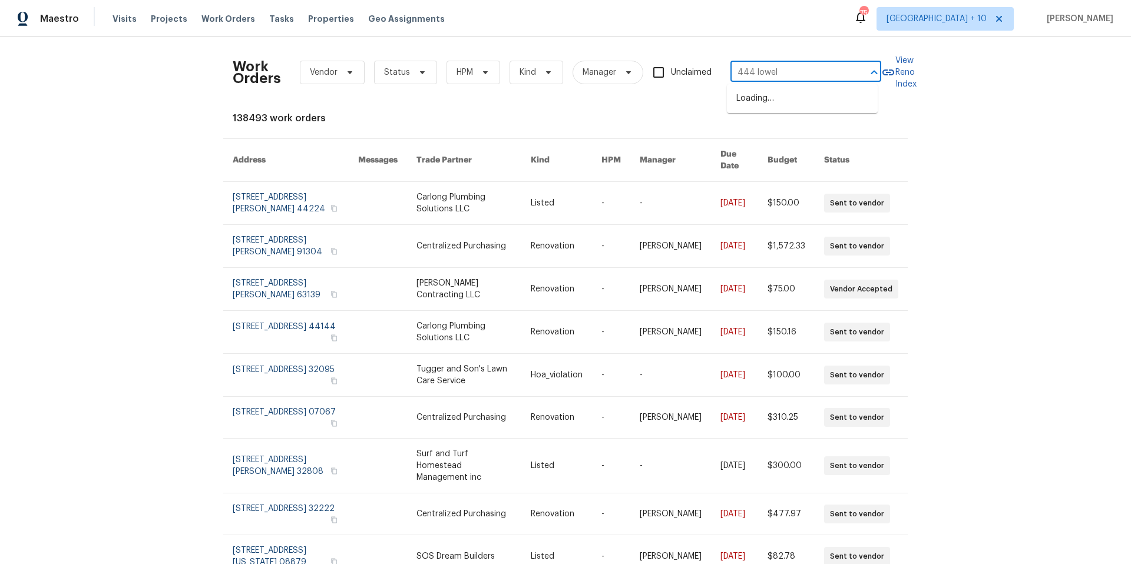
type input "444 [PERSON_NAME]"
click at [804, 97] on li "[STREET_ADDRESS][PERSON_NAME]" at bounding box center [802, 105] width 151 height 32
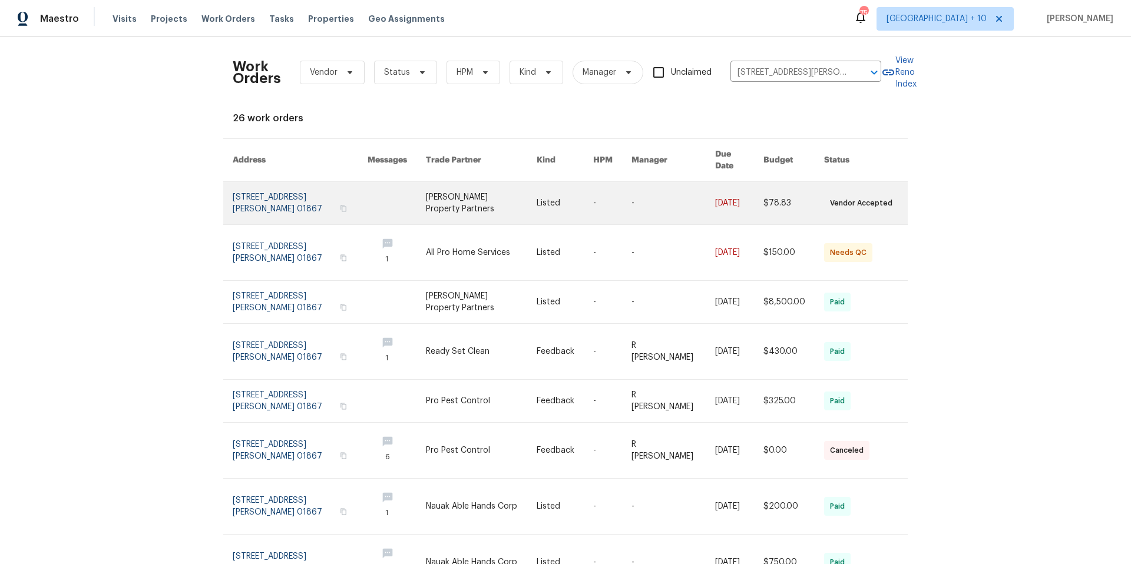
click at [288, 197] on link at bounding box center [300, 203] width 135 height 42
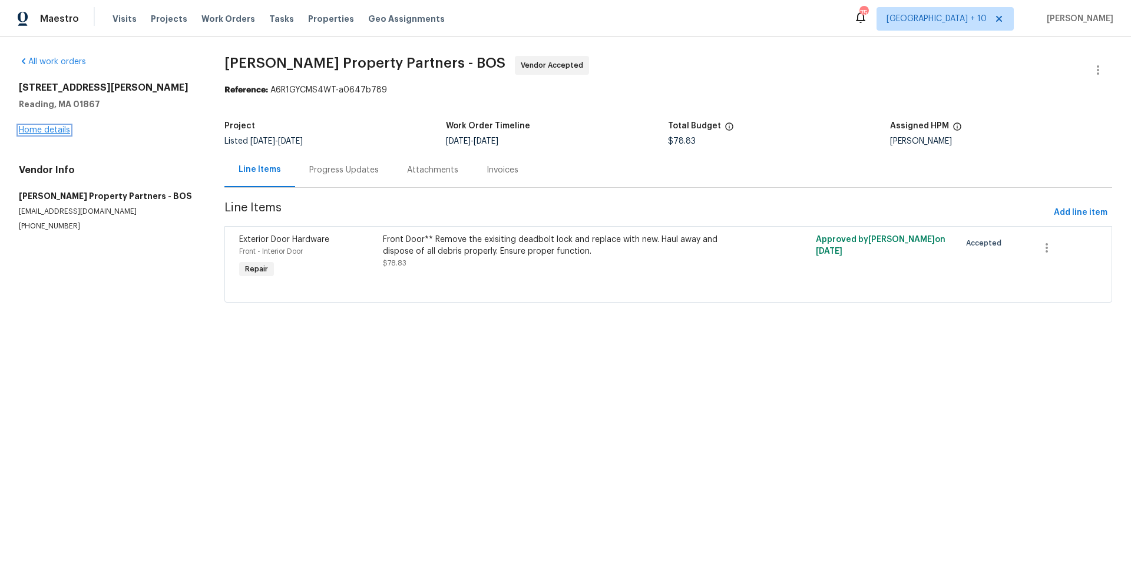
click at [53, 126] on link "Home details" at bounding box center [44, 130] width 51 height 8
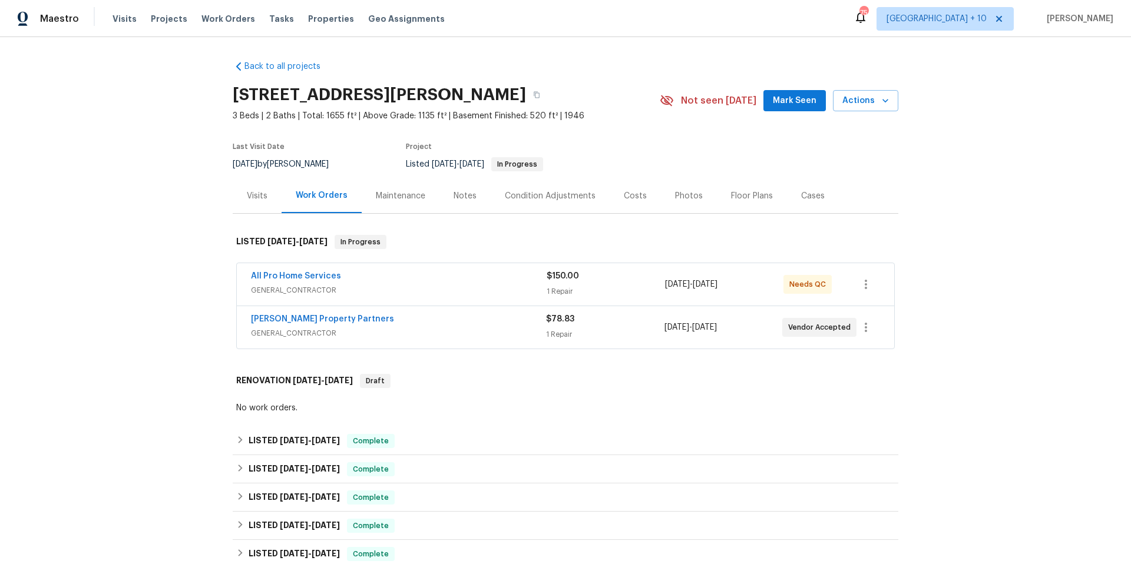
click at [374, 283] on div "All Pro Home Services GENERAL_CONTRACTOR" at bounding box center [399, 283] width 296 height 26
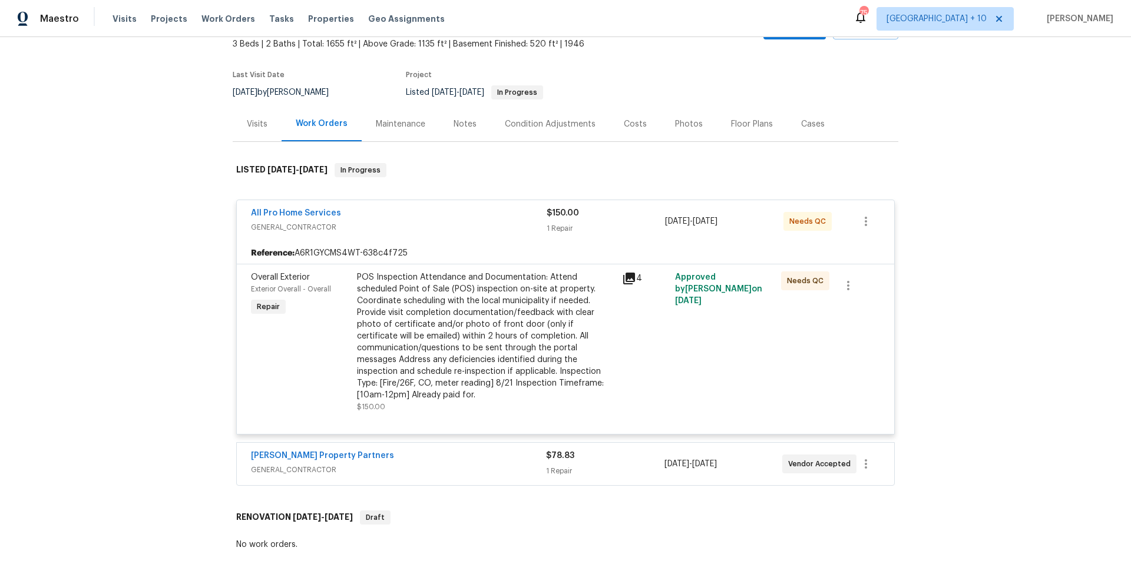
scroll to position [208, 0]
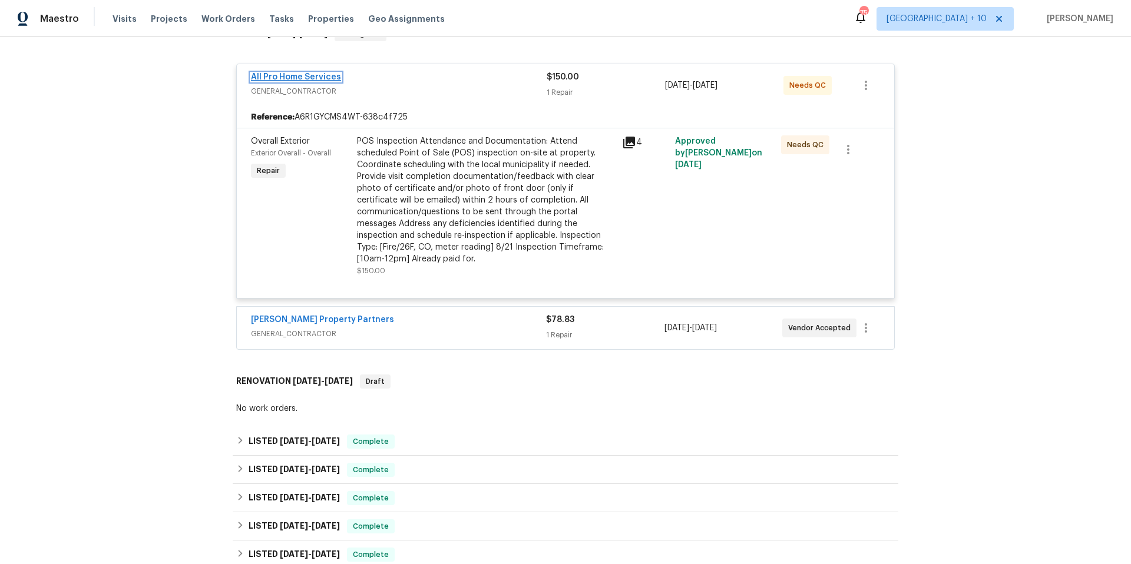
click at [315, 80] on link "All Pro Home Services" at bounding box center [296, 77] width 90 height 8
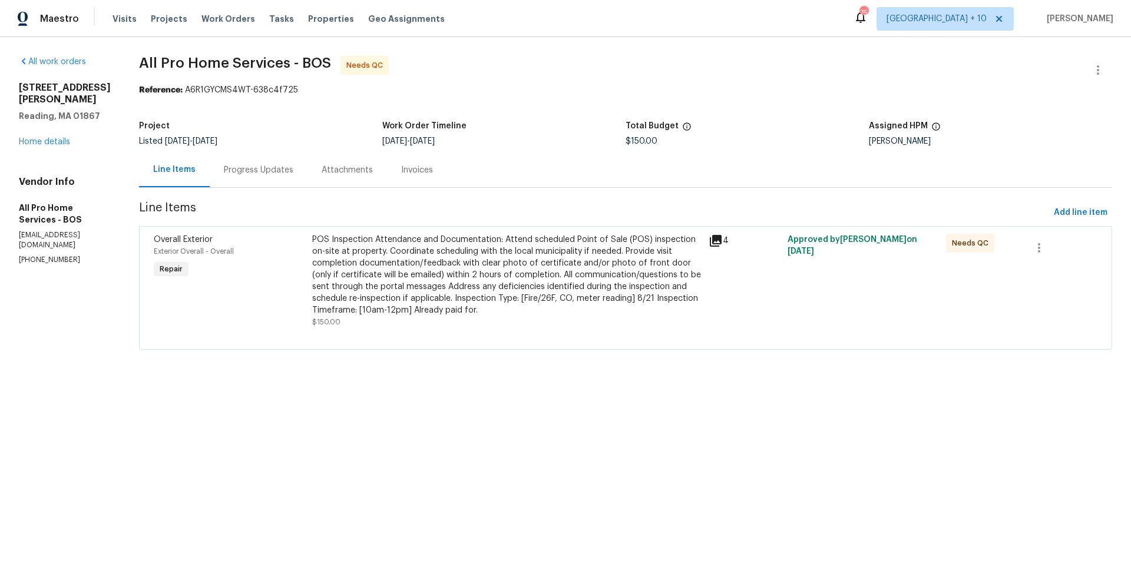
click at [276, 167] on div "Progress Updates" at bounding box center [258, 170] width 69 height 12
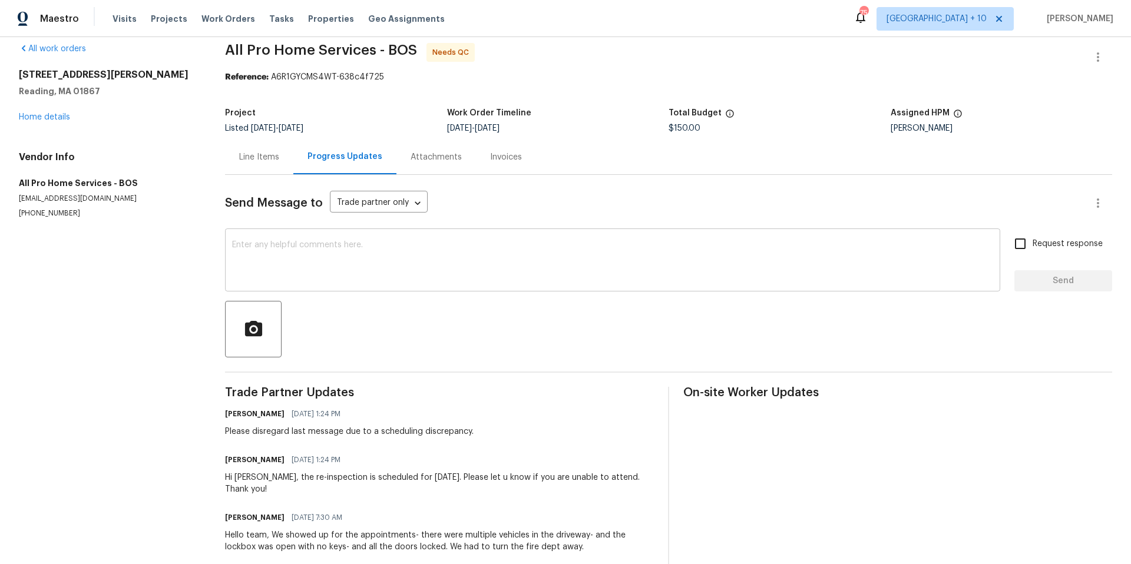
scroll to position [14, 0]
click at [54, 114] on link "Home details" at bounding box center [44, 116] width 51 height 8
